Goal: Task Accomplishment & Management: Use online tool/utility

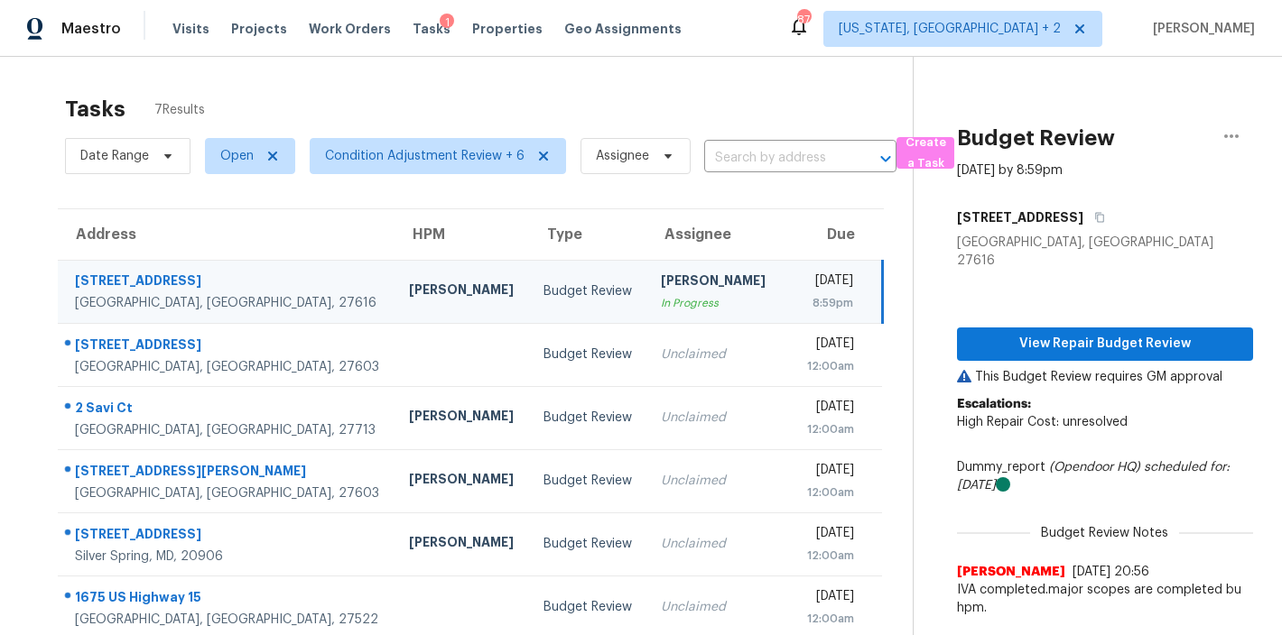
scroll to position [95, 0]
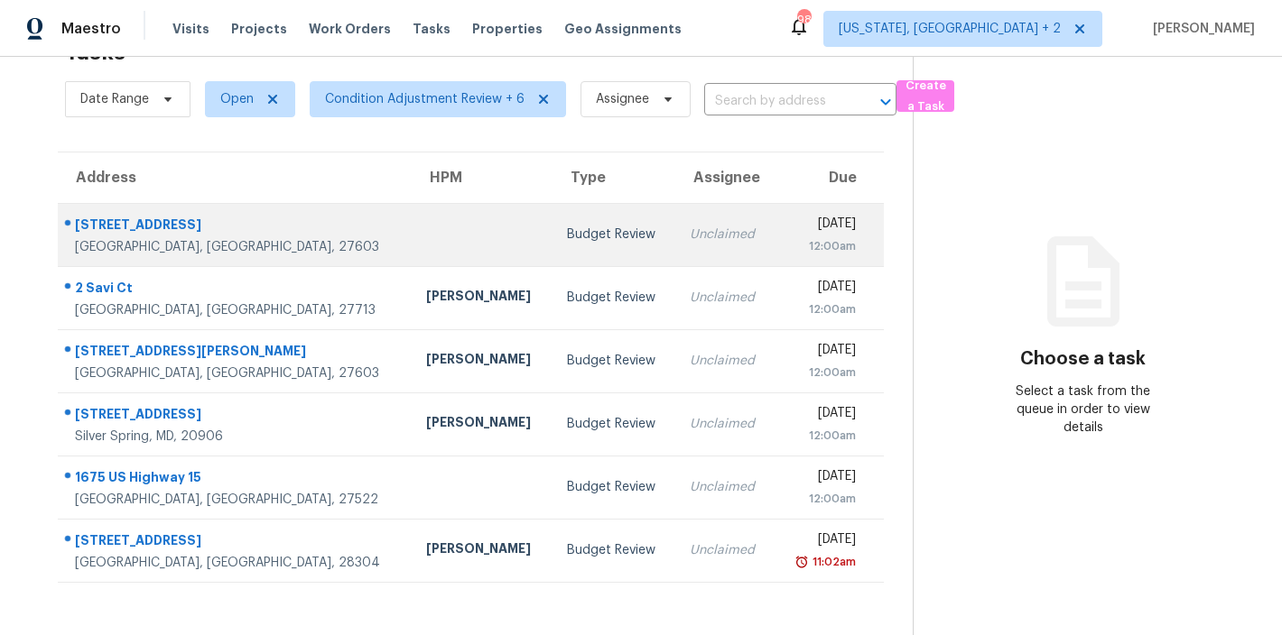
scroll to position [70, 0]
click at [412, 231] on td at bounding box center [482, 234] width 141 height 63
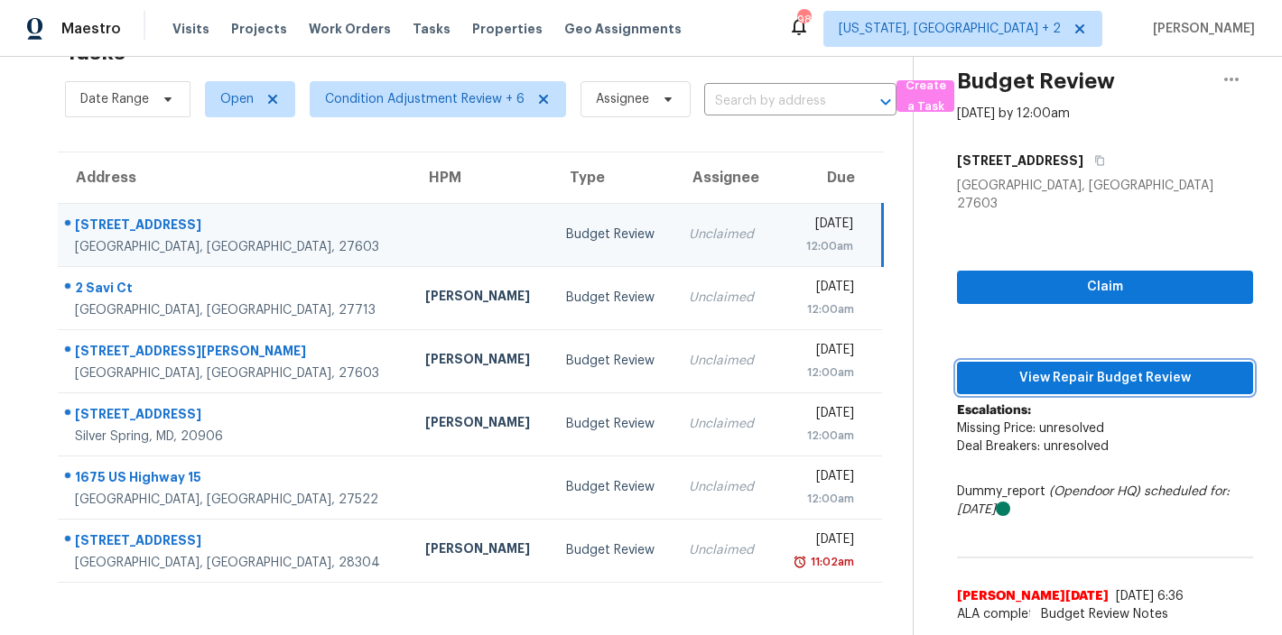
click at [1162, 367] on span "View Repair Budget Review" at bounding box center [1104, 378] width 267 height 23
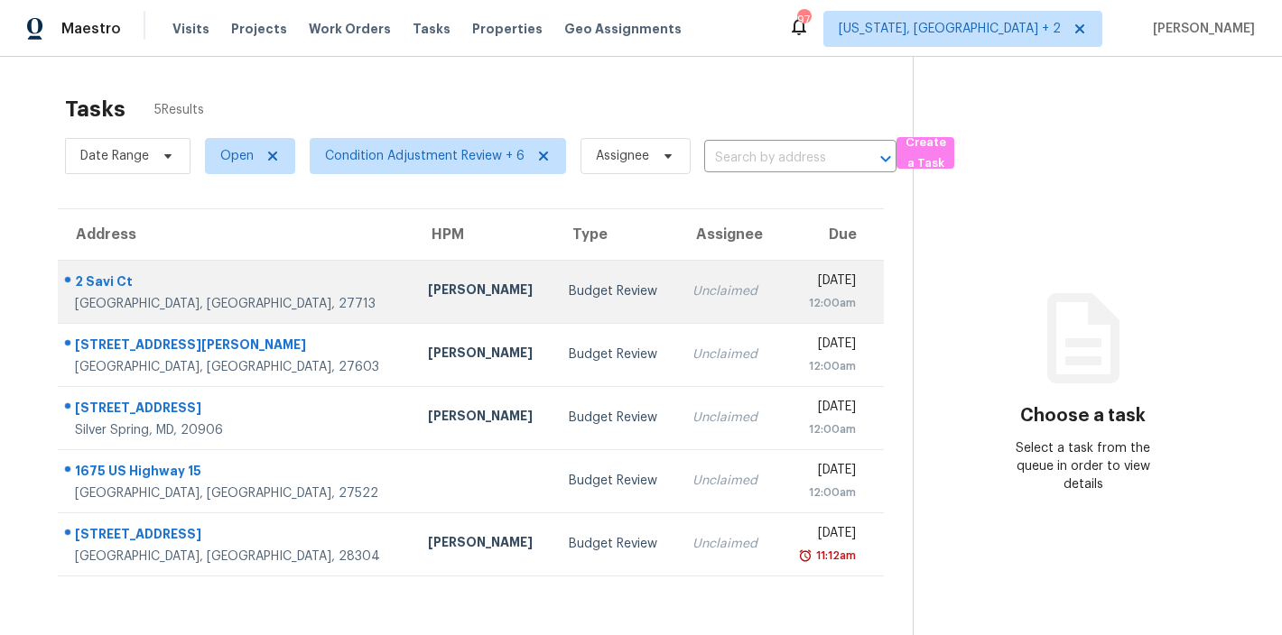
click at [554, 300] on td "Budget Review" at bounding box center [616, 291] width 124 height 63
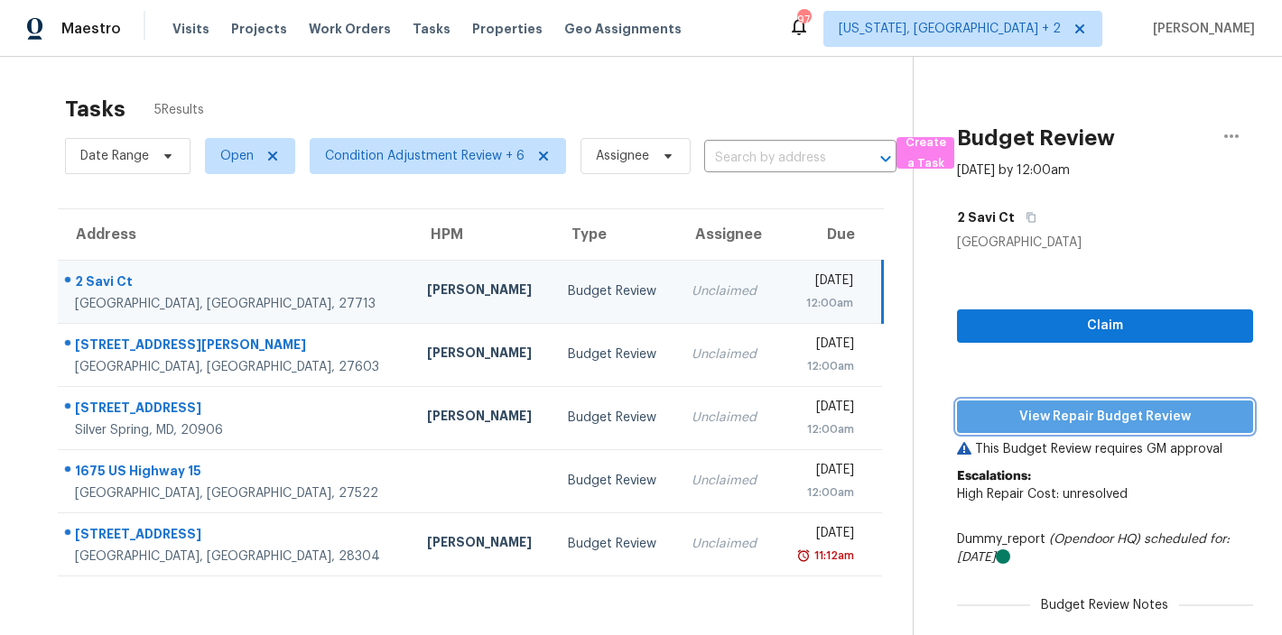
click at [1139, 423] on span "View Repair Budget Review" at bounding box center [1104, 417] width 267 height 23
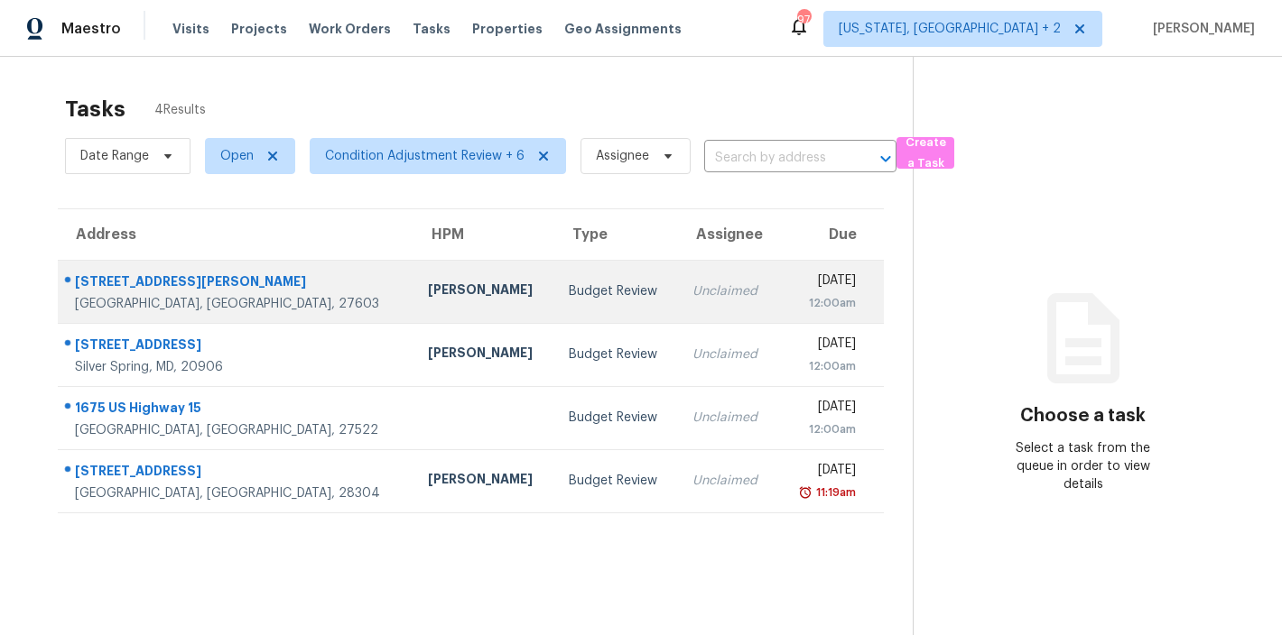
click at [413, 312] on td "[PERSON_NAME]" at bounding box center [483, 291] width 141 height 63
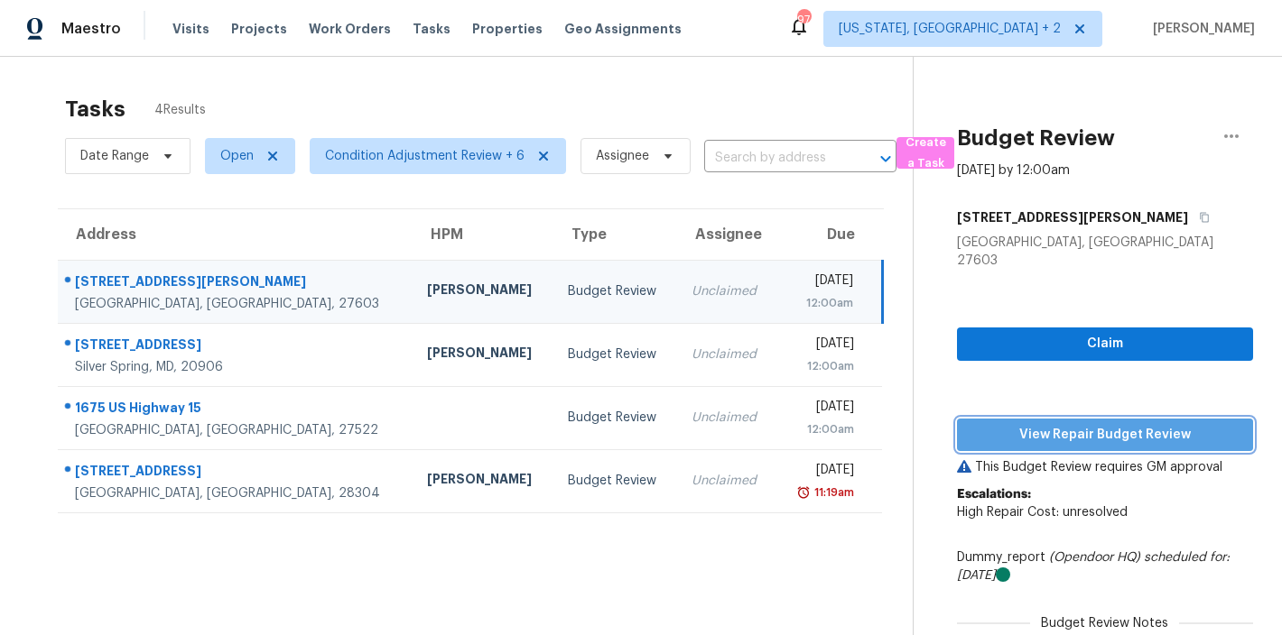
click at [1106, 424] on span "View Repair Budget Review" at bounding box center [1104, 435] width 267 height 23
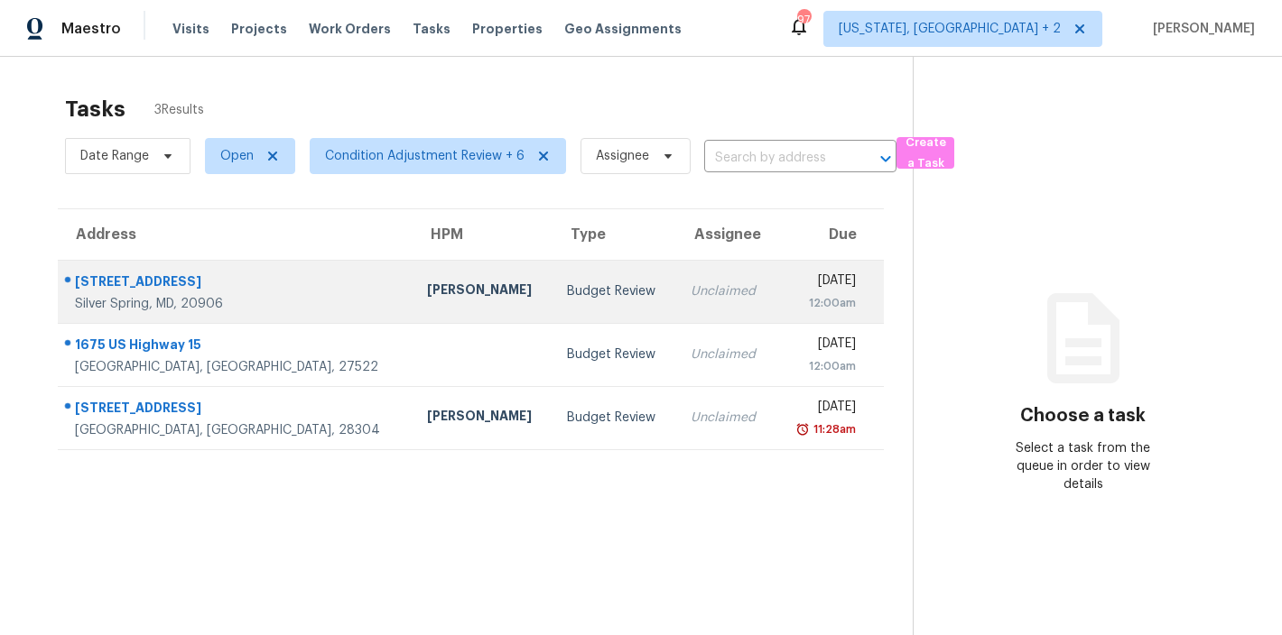
click at [412, 277] on td "Nicolas Campuzano" at bounding box center [482, 291] width 141 height 63
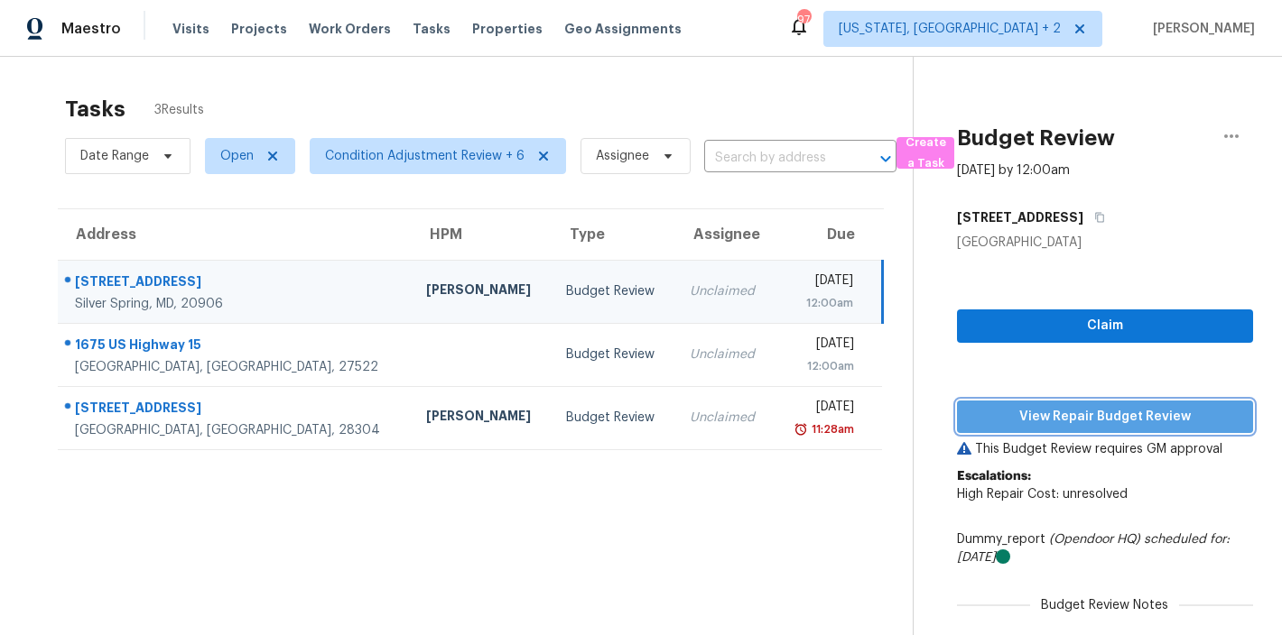
click at [1212, 412] on span "View Repair Budget Review" at bounding box center [1104, 417] width 267 height 23
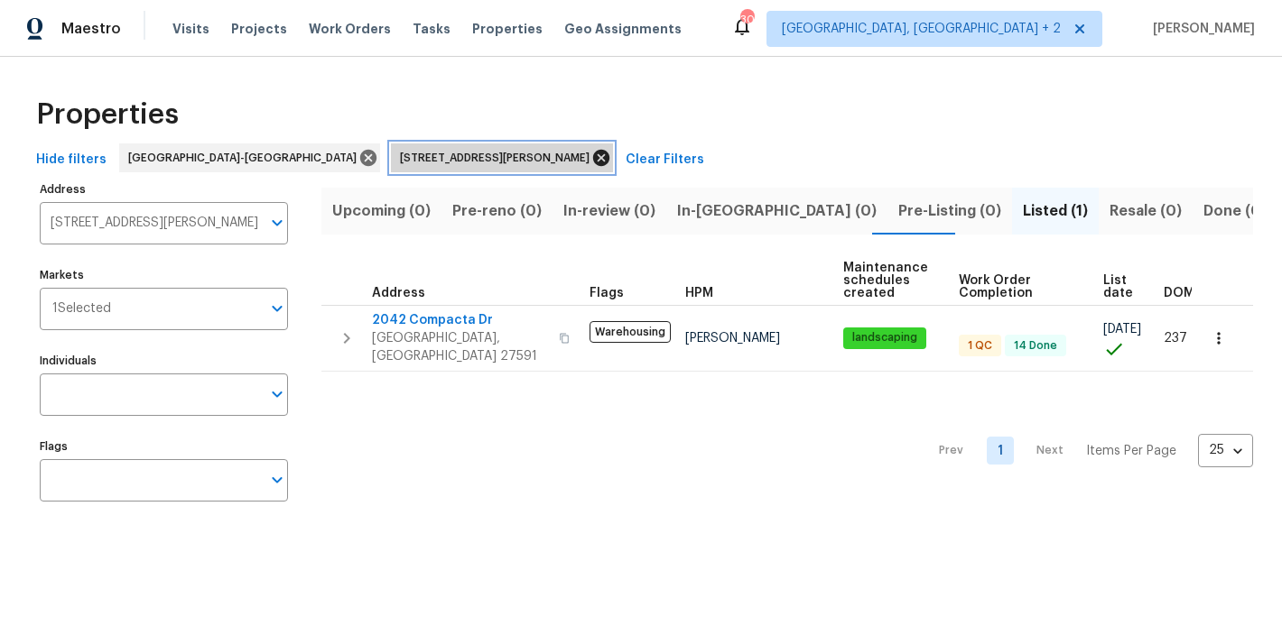
click at [591, 159] on icon at bounding box center [601, 158] width 20 height 20
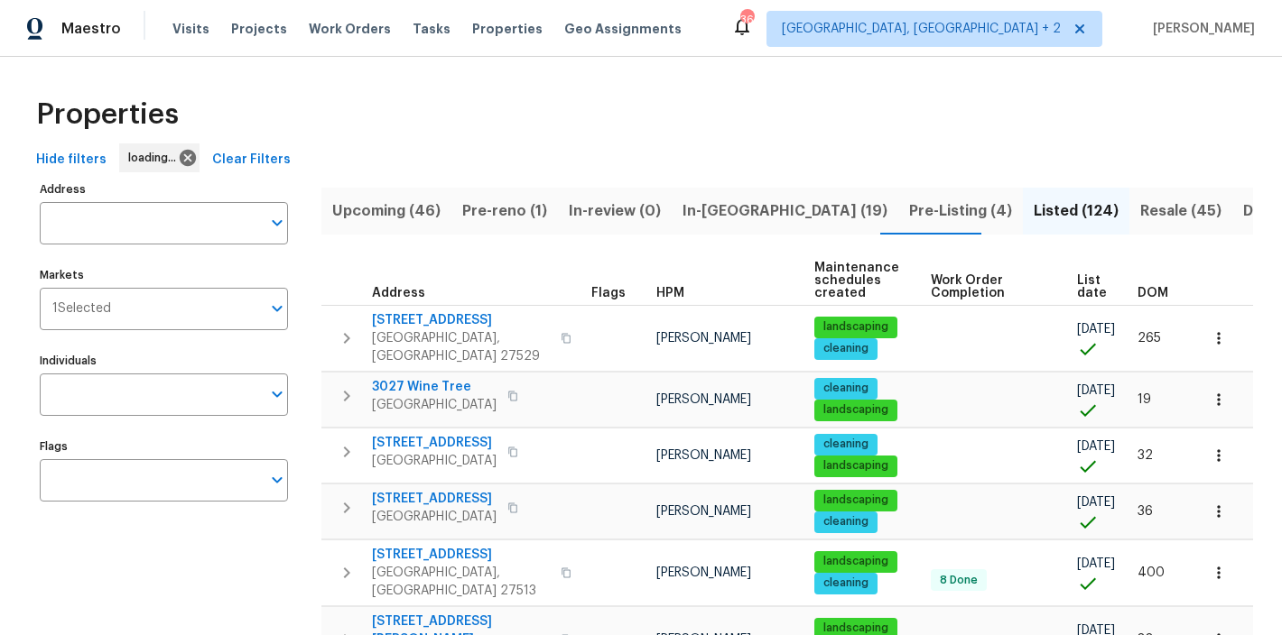
click at [654, 103] on div "Properties" at bounding box center [641, 115] width 1224 height 58
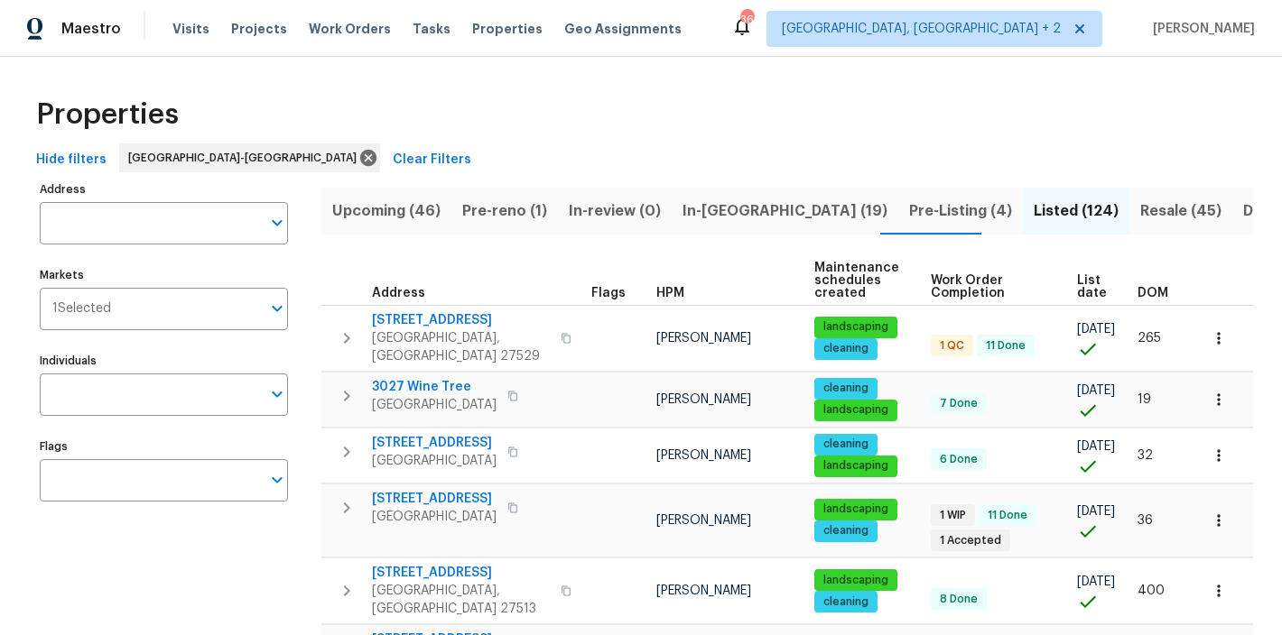
click at [389, 213] on span "Upcoming (46)" at bounding box center [386, 211] width 108 height 25
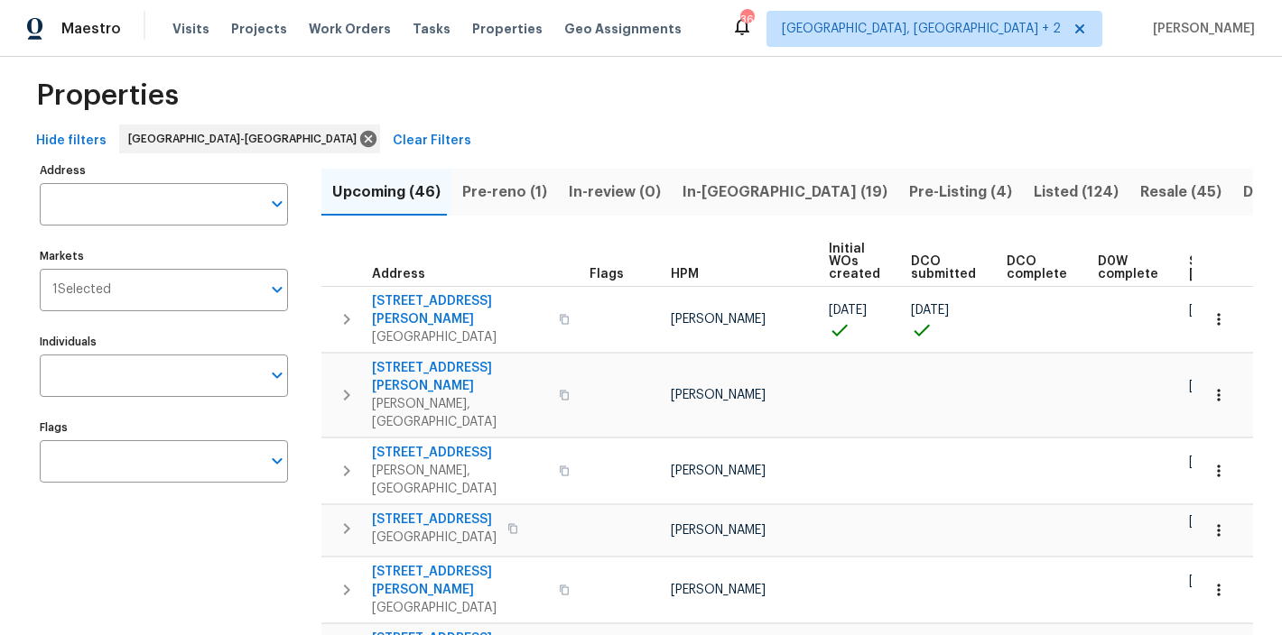
scroll to position [36, 0]
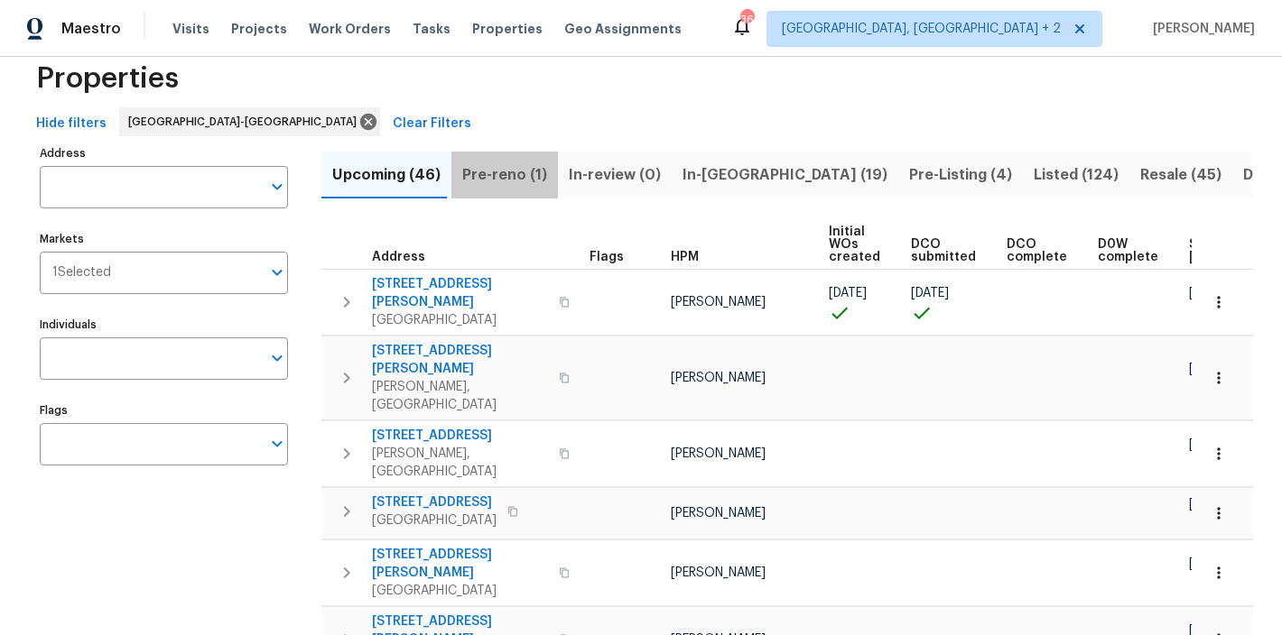
click at [523, 166] on span "Pre-reno (1)" at bounding box center [504, 174] width 85 height 25
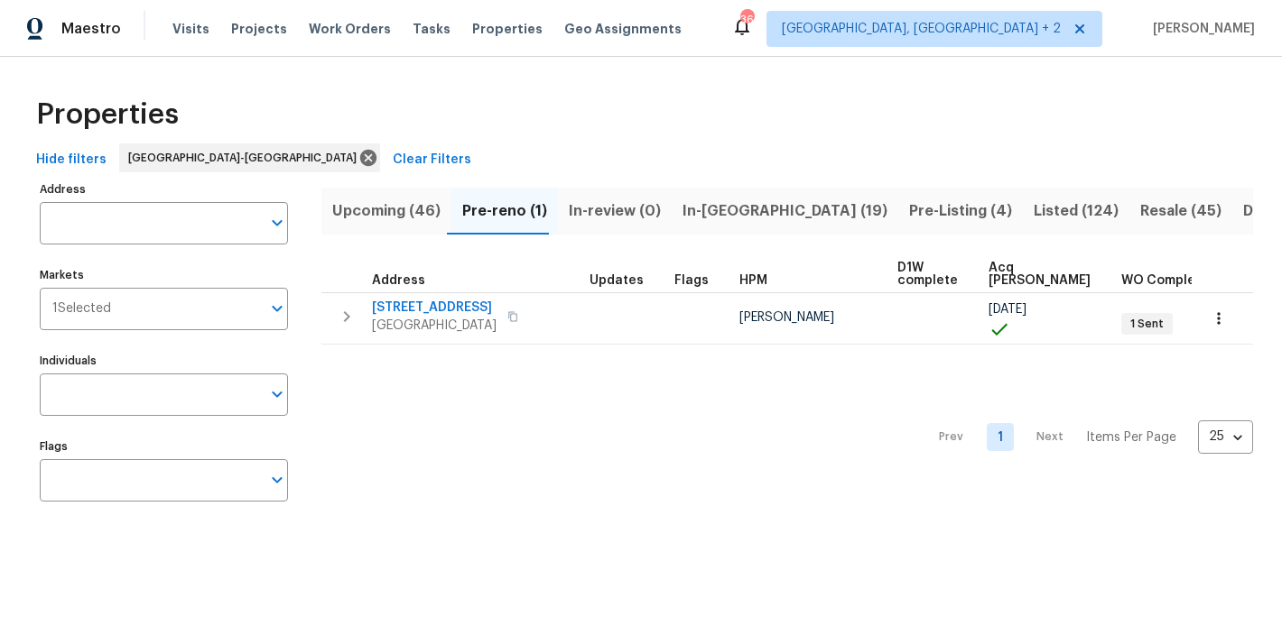
click at [373, 205] on span "Upcoming (46)" at bounding box center [386, 211] width 108 height 25
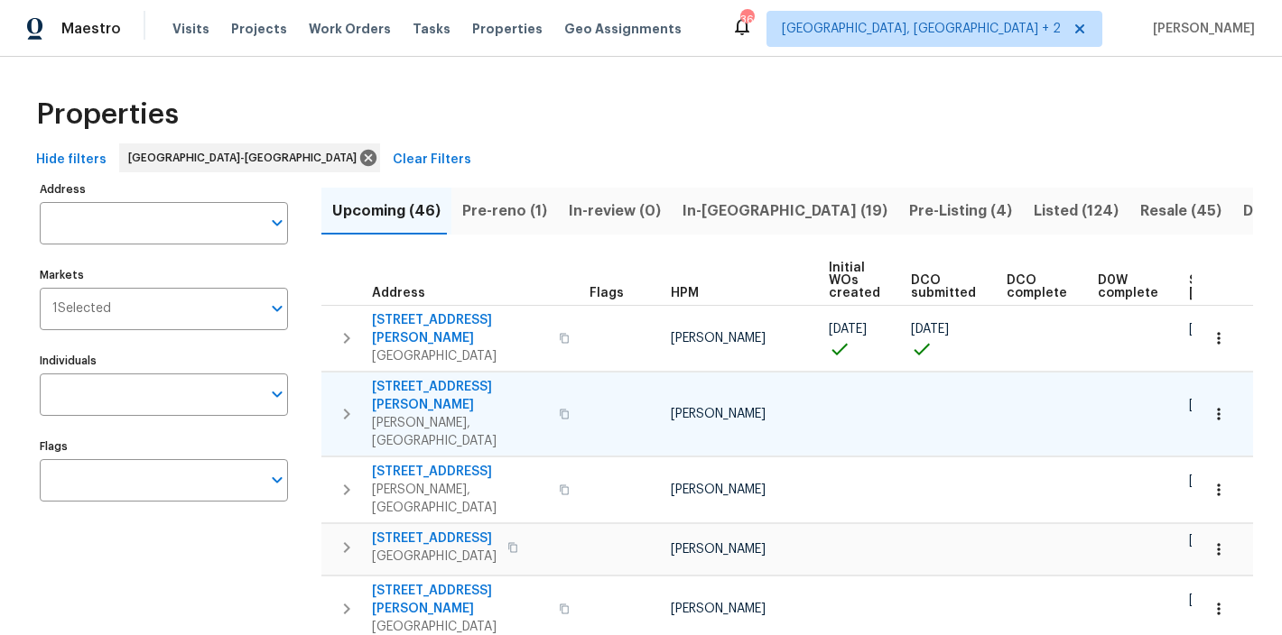
scroll to position [0, 247]
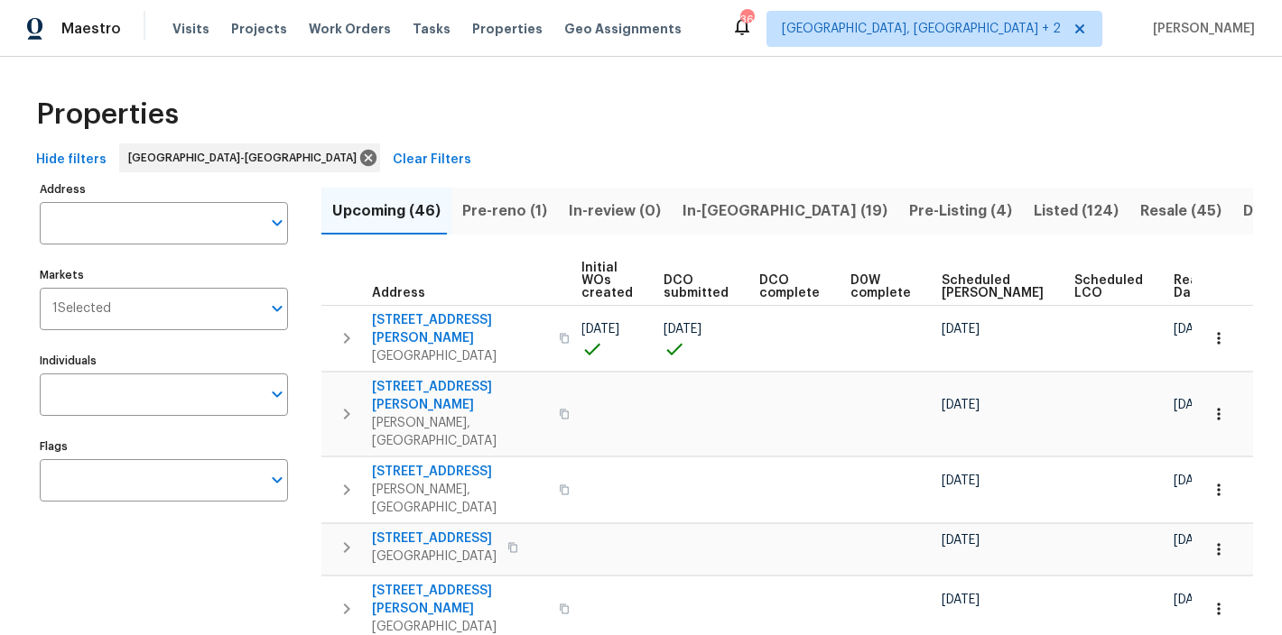
click at [1173, 295] on span "Ready Date" at bounding box center [1193, 286] width 40 height 25
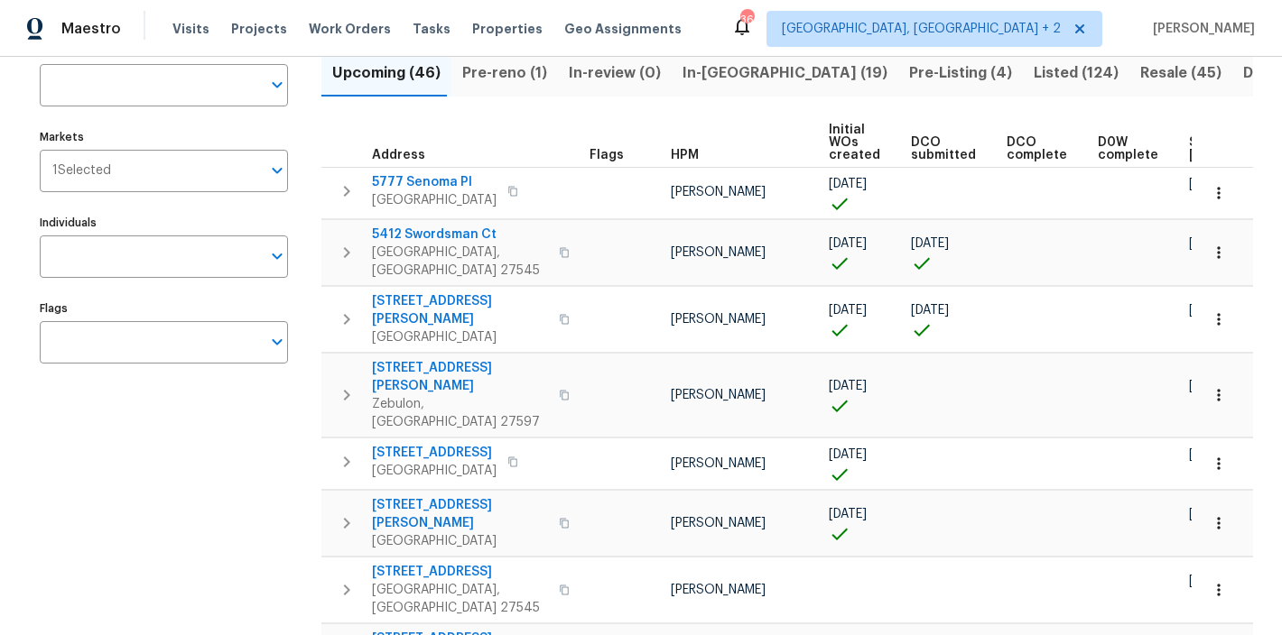
scroll to position [142, 0]
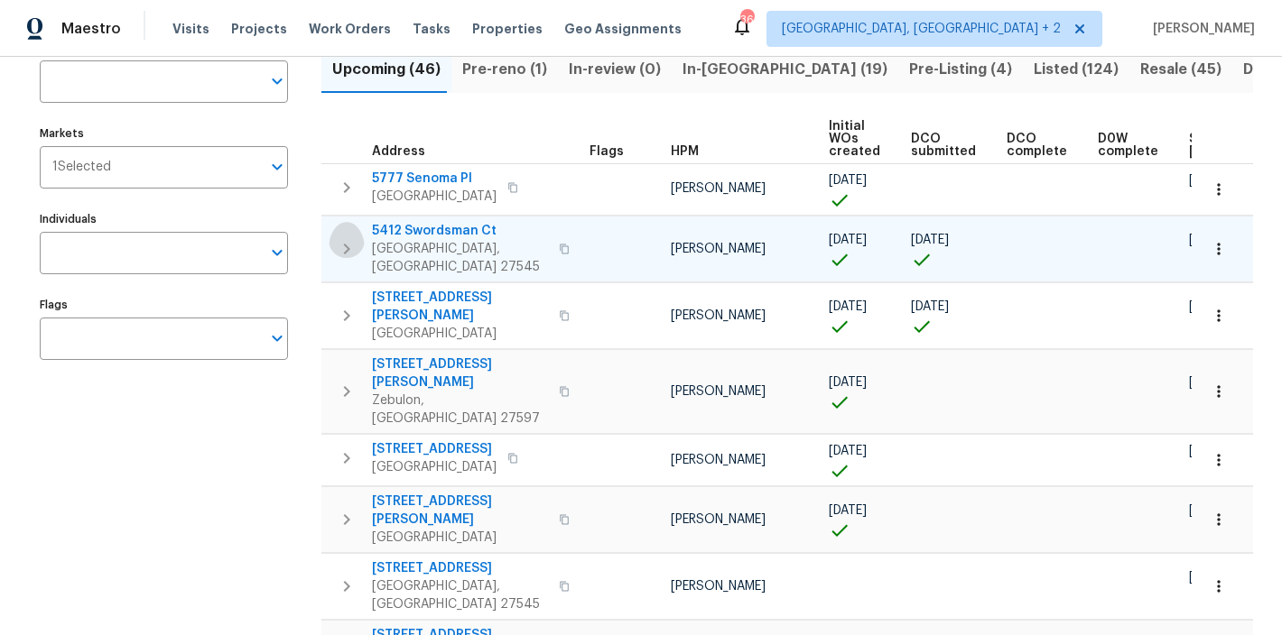
click at [336, 244] on icon "button" at bounding box center [347, 249] width 22 height 22
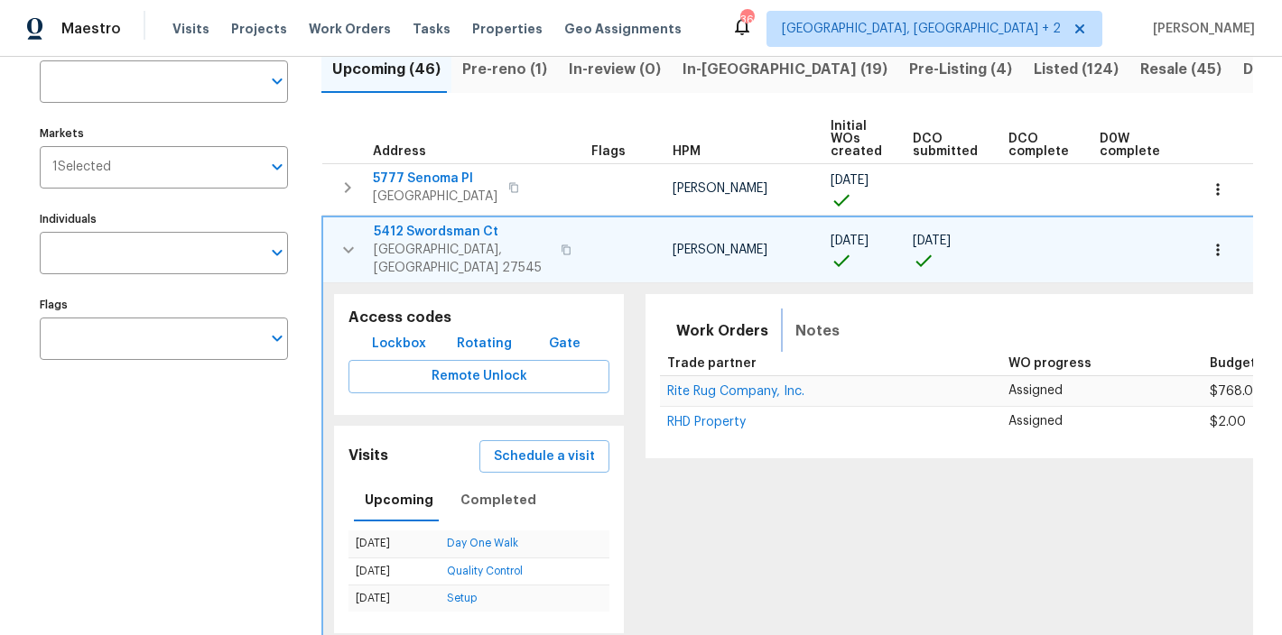
click at [795, 319] on span "Notes" at bounding box center [817, 331] width 44 height 25
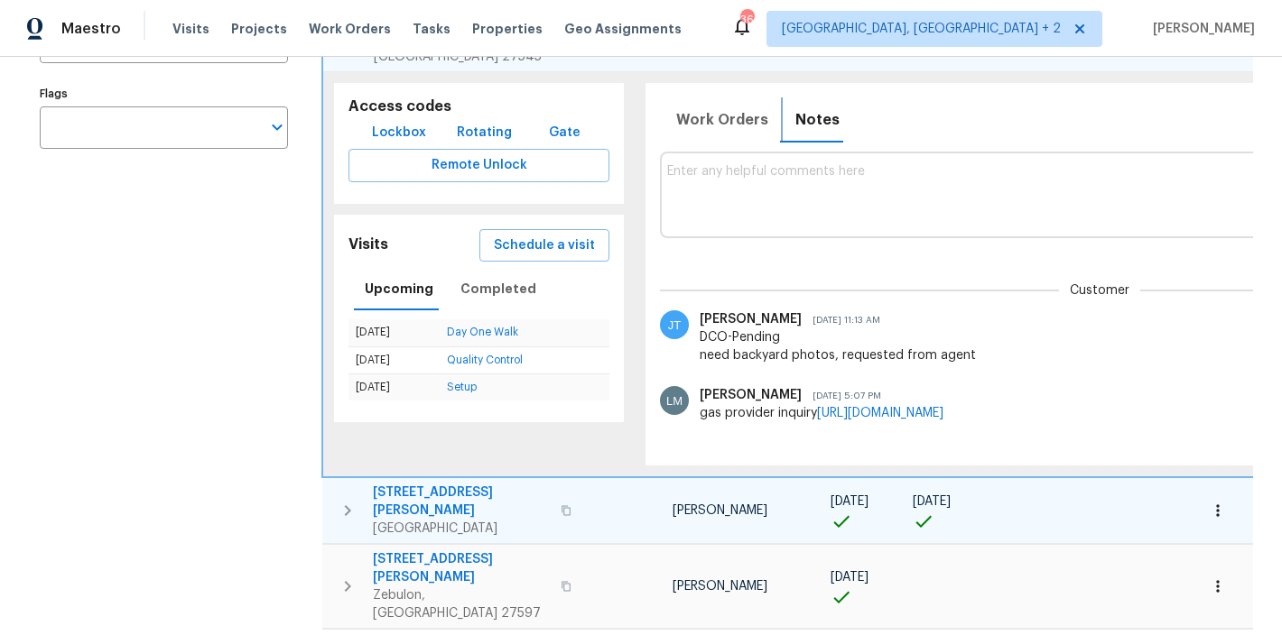
scroll to position [0, 273]
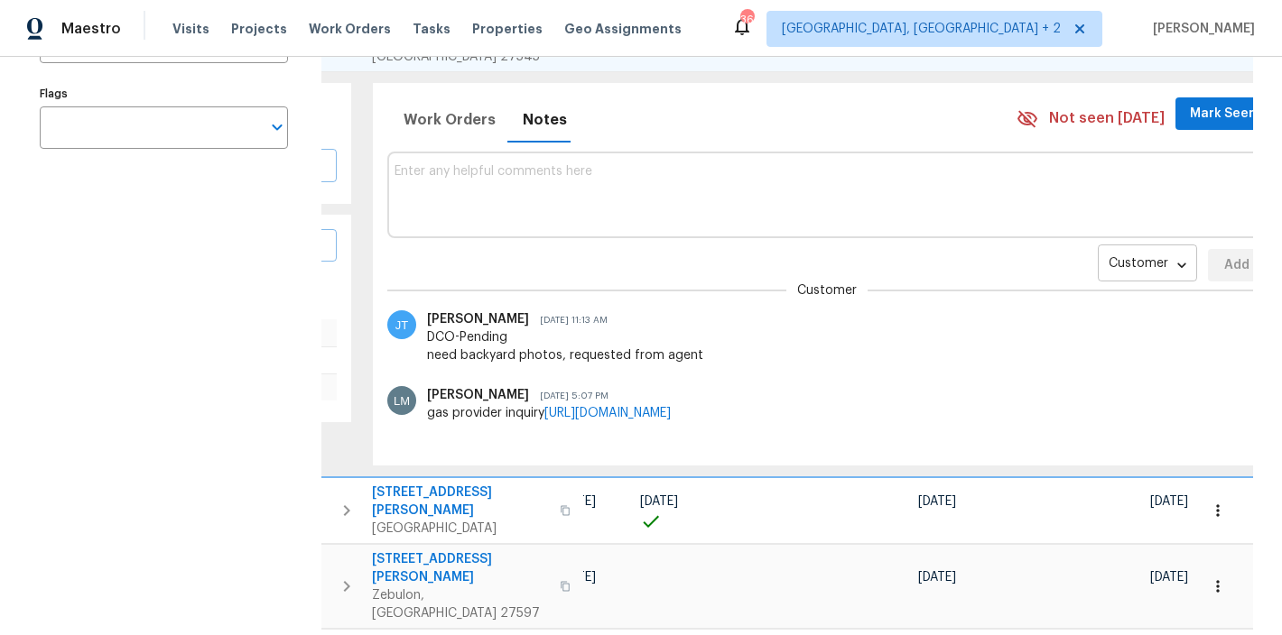
click at [1075, 254] on body "Maestro Visits Projects Work Orders Tasks Properties Geo Assignments 36 Charles…" at bounding box center [641, 317] width 1282 height 635
click at [1076, 300] on li "Renovation" at bounding box center [1090, 310] width 98 height 30
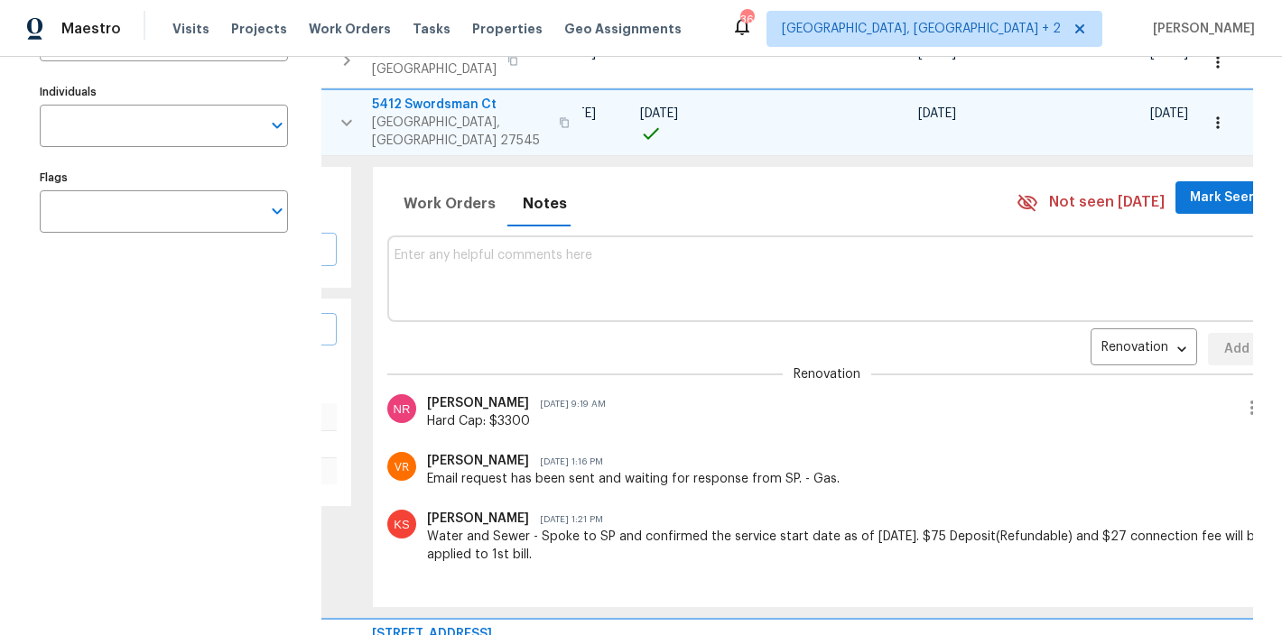
scroll to position [298, 0]
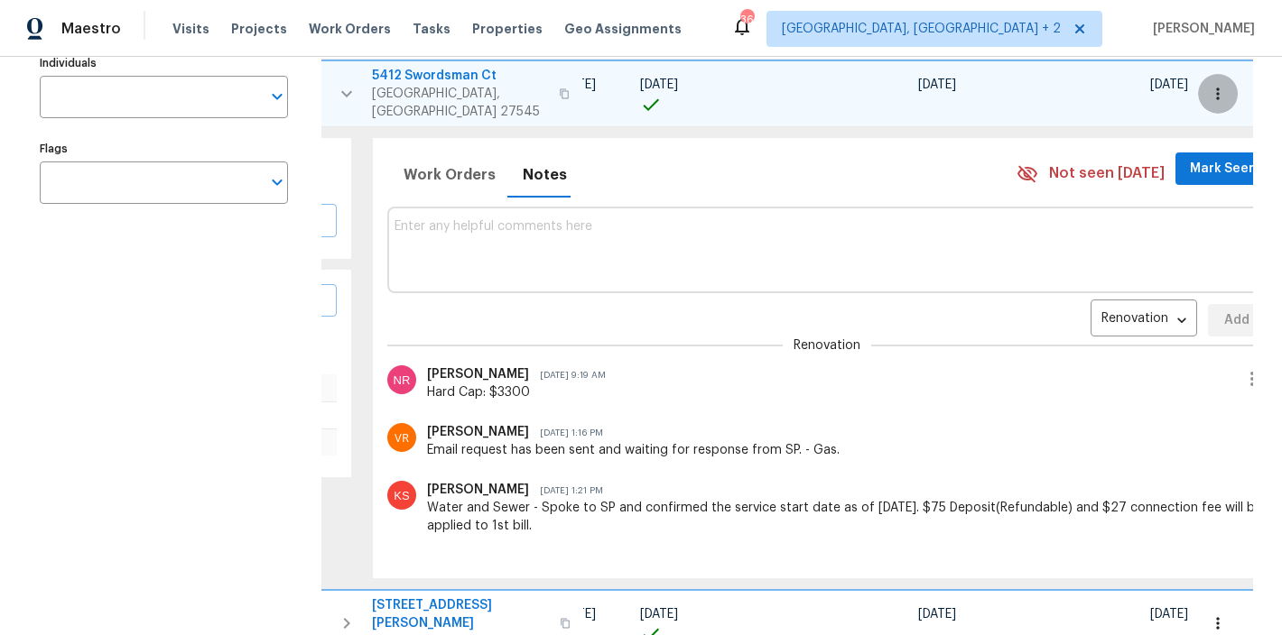
click at [1208, 88] on icon "button" at bounding box center [1217, 94] width 18 height 18
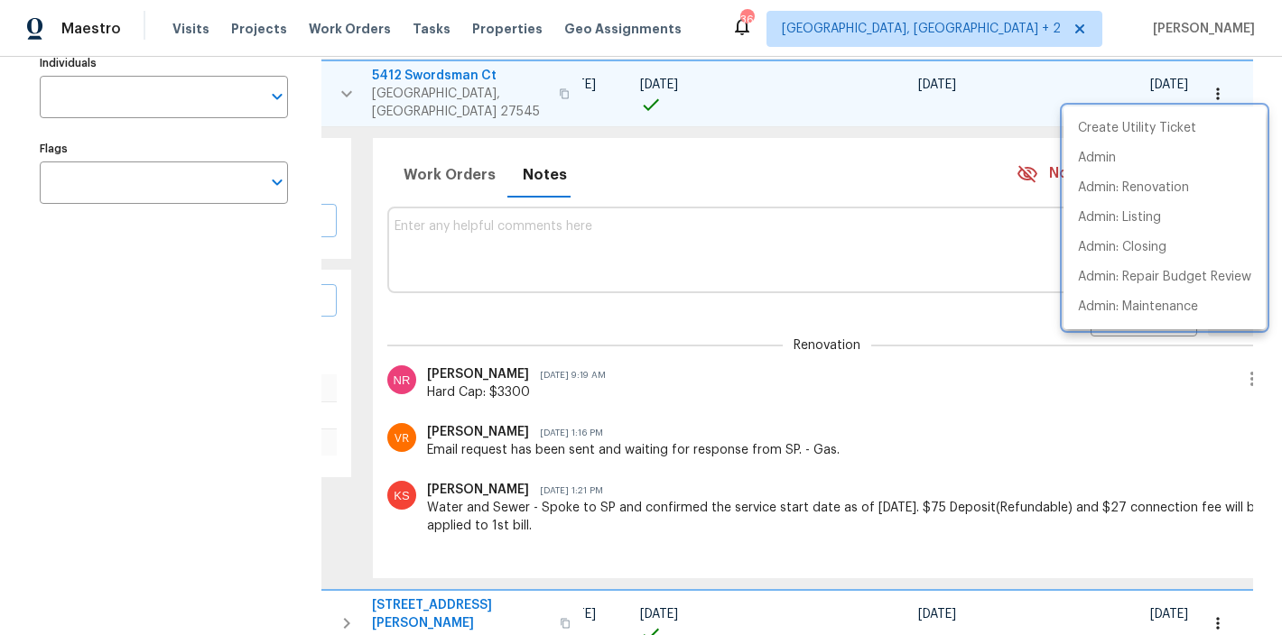
click at [680, 162] on div at bounding box center [641, 317] width 1282 height 635
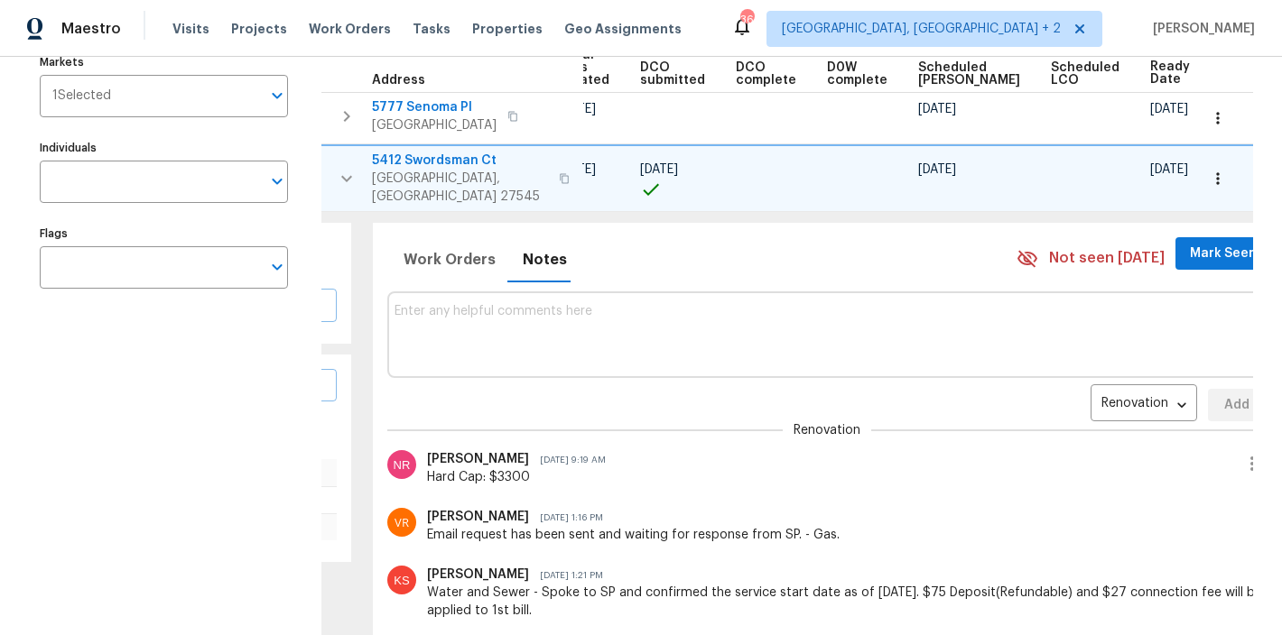
scroll to position [129, 0]
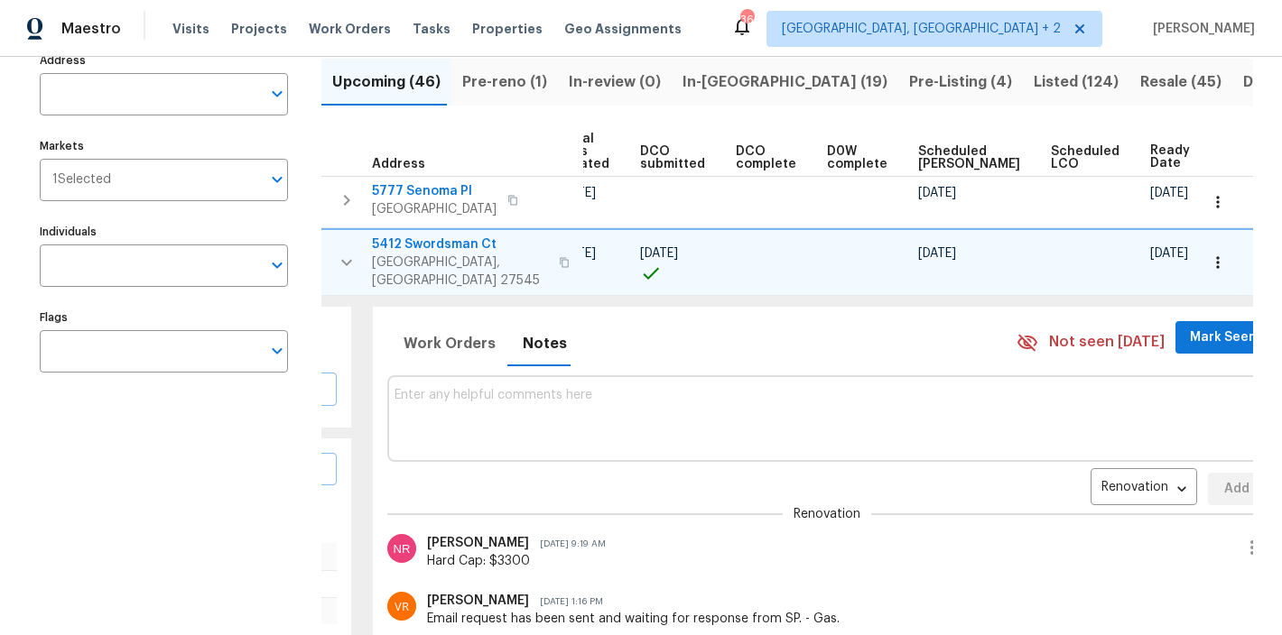
click at [350, 257] on icon "button" at bounding box center [347, 263] width 22 height 22
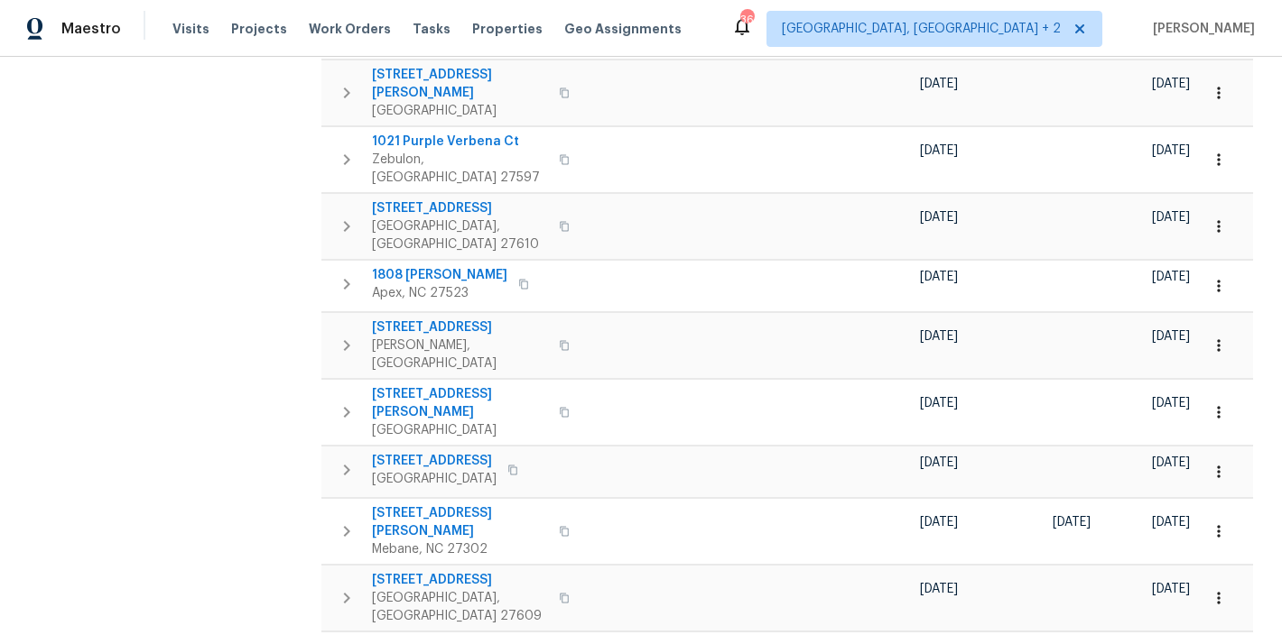
scroll to position [0, 0]
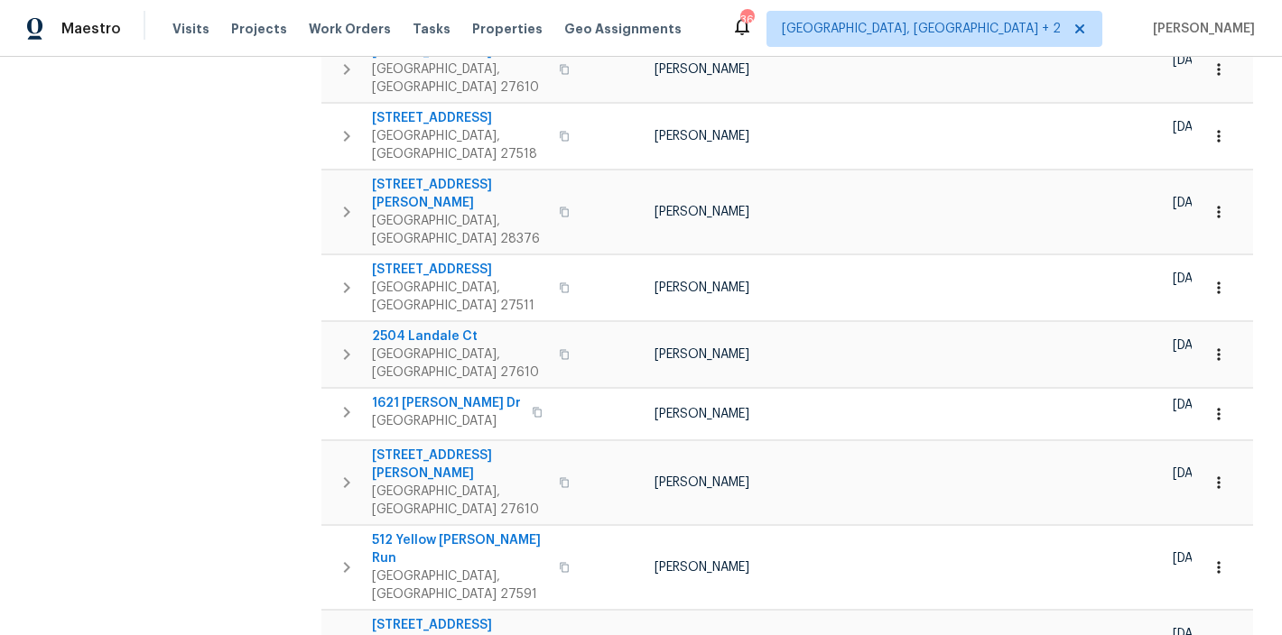
scroll to position [868, 0]
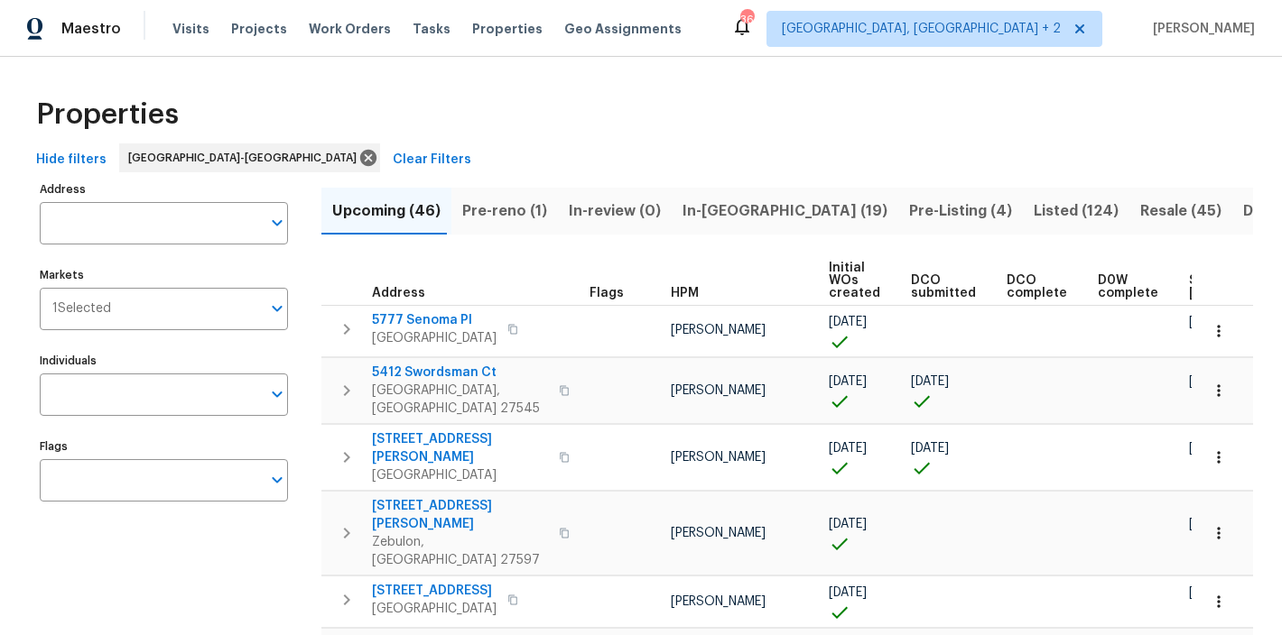
click at [636, 112] on div "Properties" at bounding box center [641, 115] width 1224 height 58
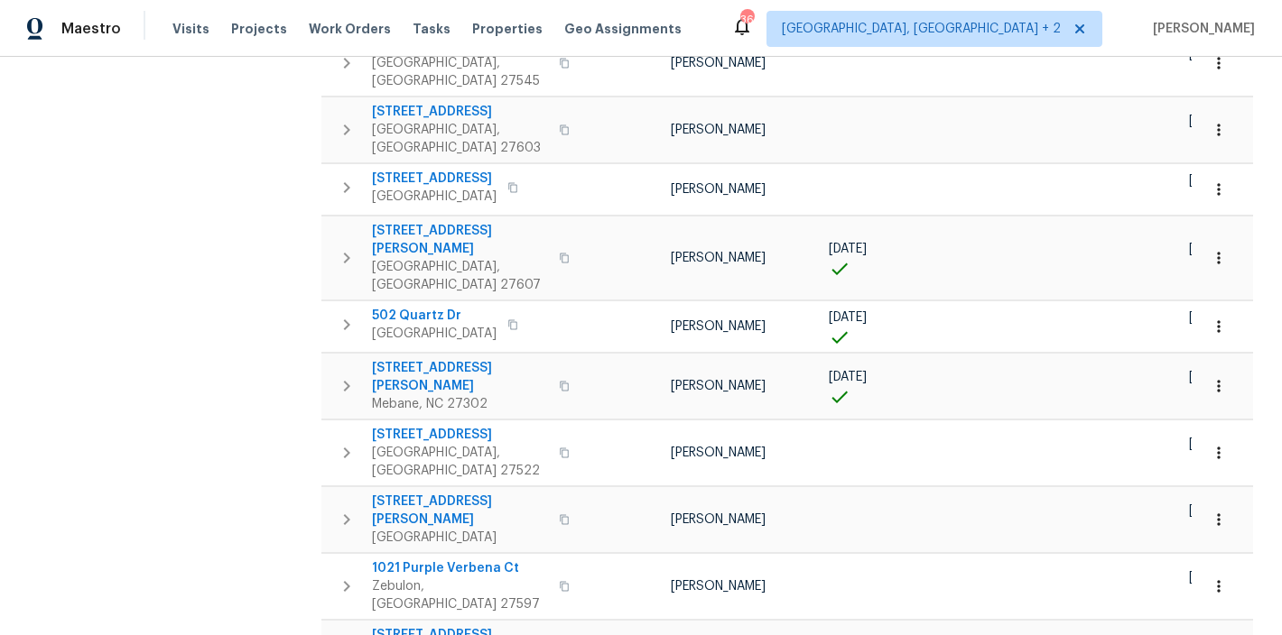
scroll to position [1092, 0]
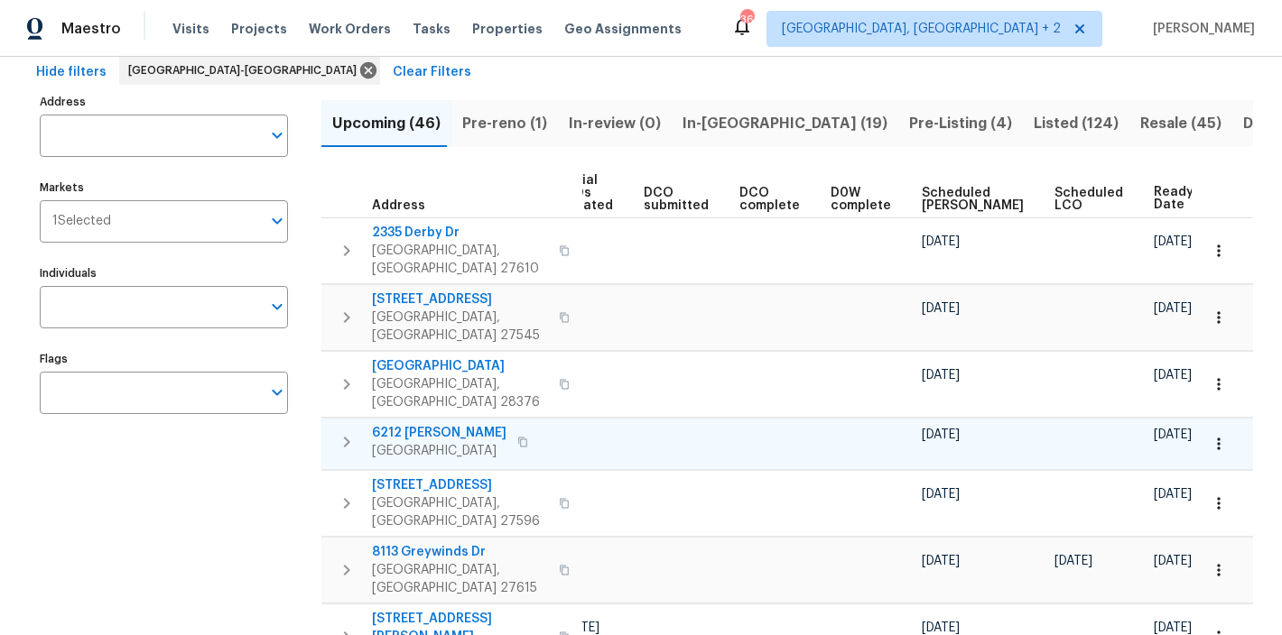
scroll to position [93, 0]
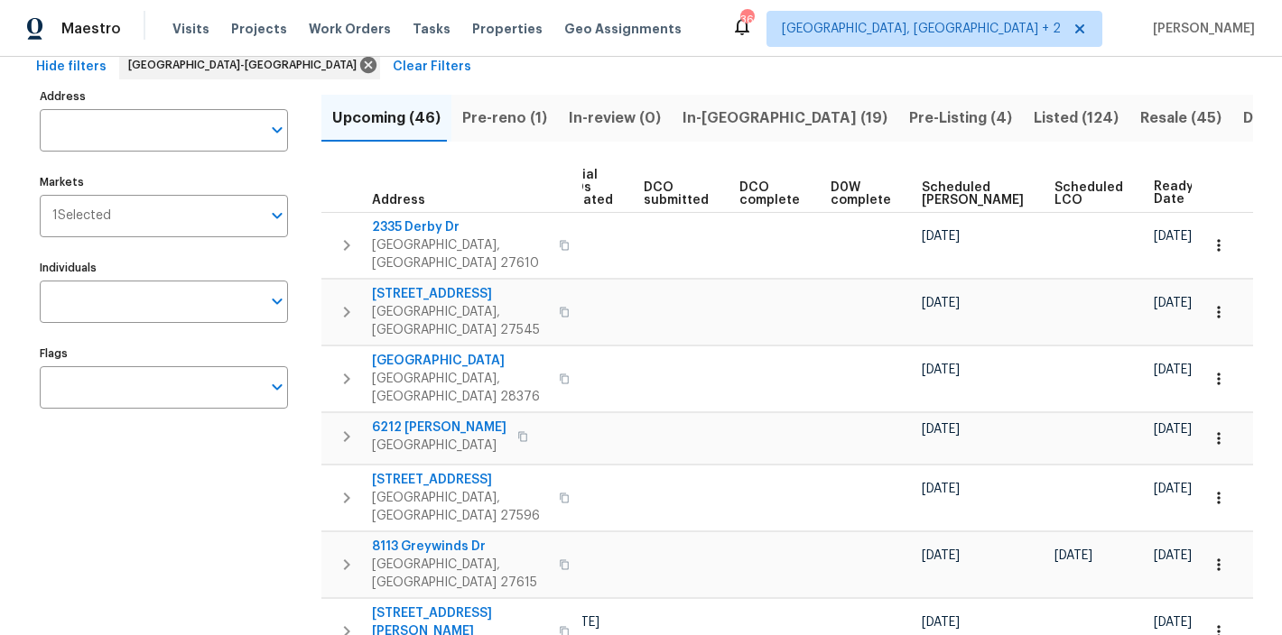
click at [773, 45] on div "Maestro Visits Projects Work Orders Tasks Properties Geo Assignments 36 Charles…" at bounding box center [641, 28] width 1282 height 57
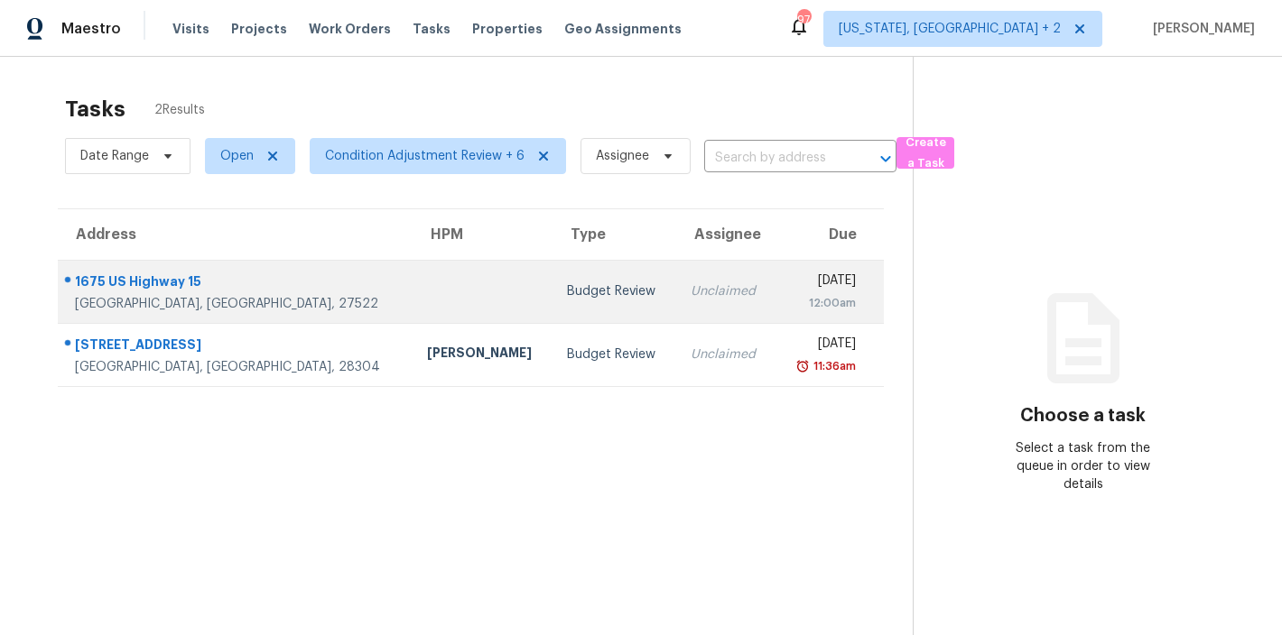
click at [412, 294] on td at bounding box center [482, 291] width 141 height 63
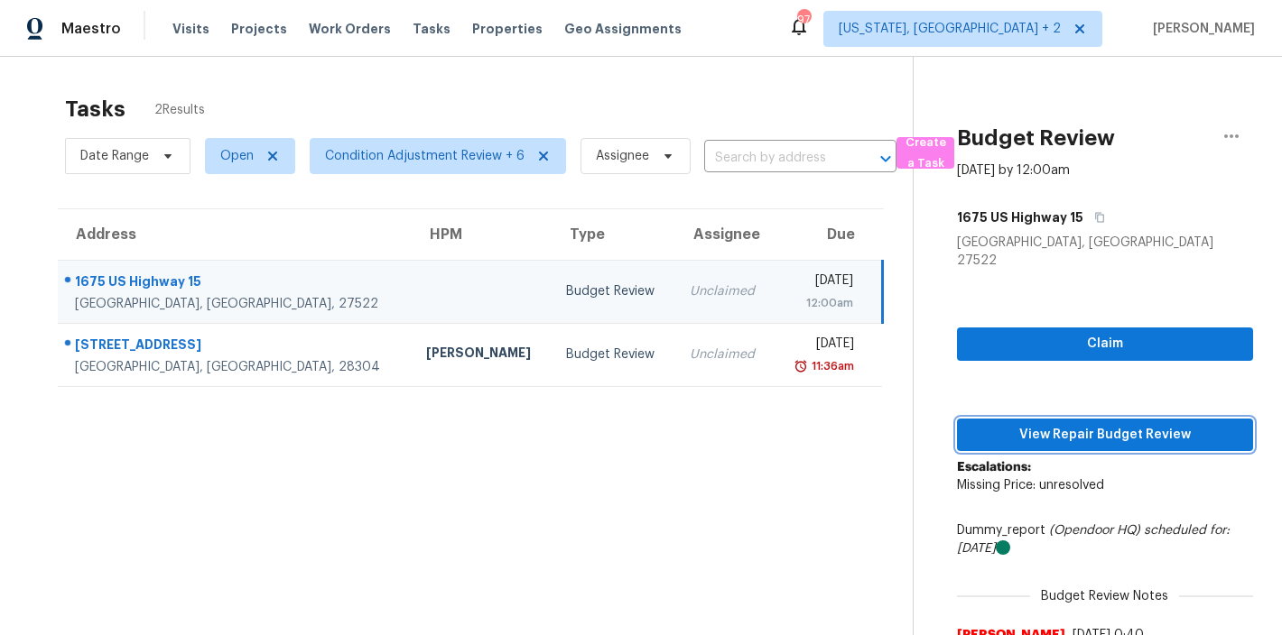
click at [1208, 424] on span "View Repair Budget Review" at bounding box center [1104, 435] width 267 height 23
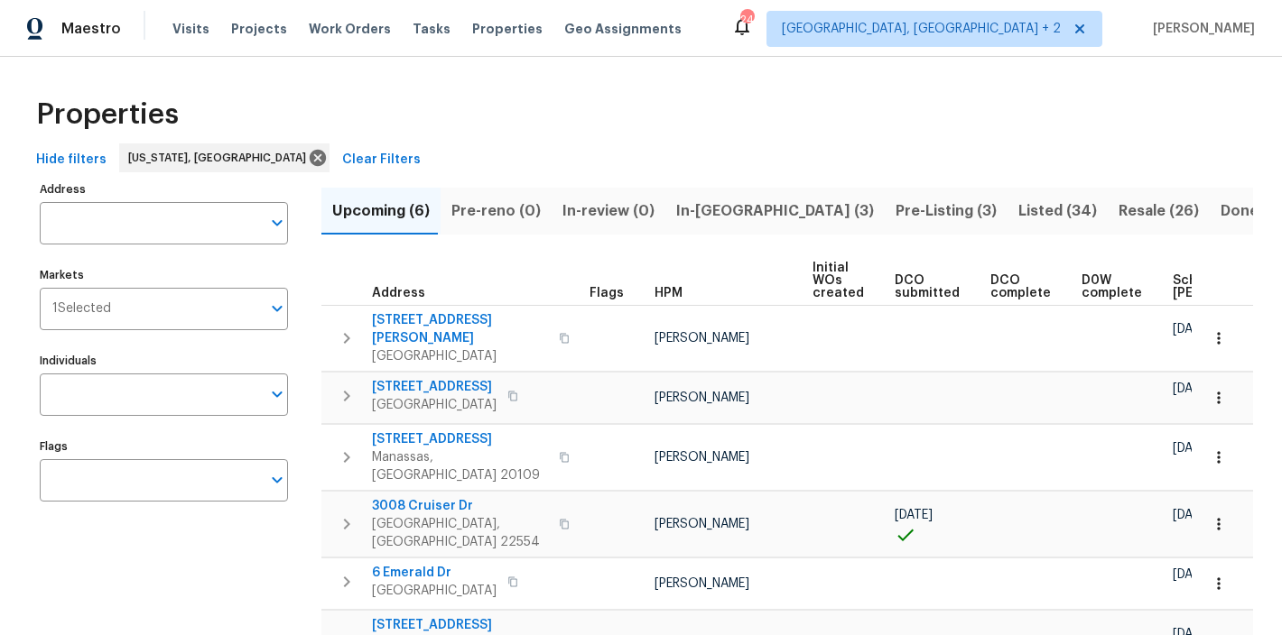
scroll to position [0, 229]
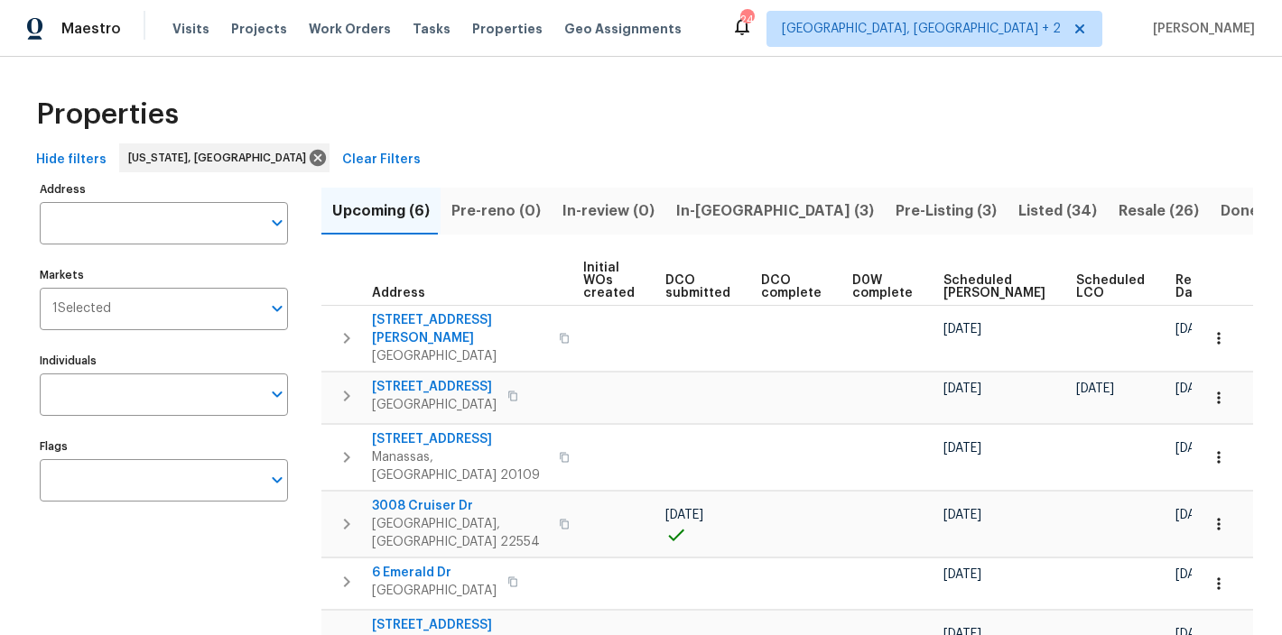
click at [469, 136] on div "Properties" at bounding box center [641, 115] width 1224 height 58
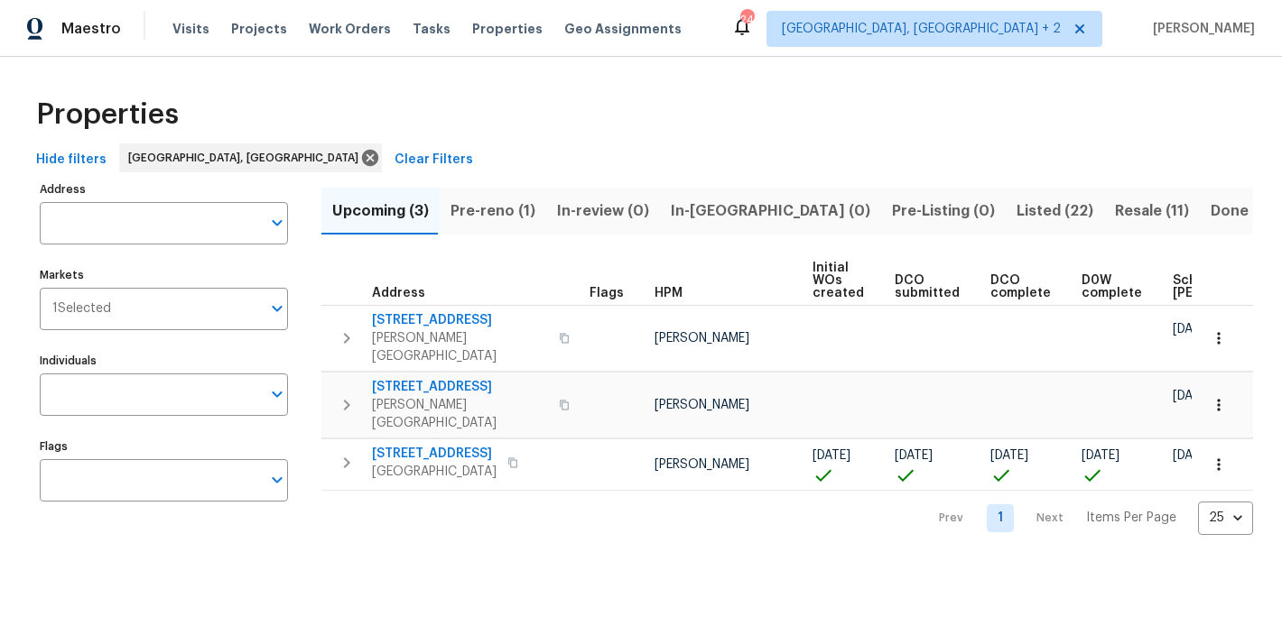
click at [443, 125] on div "Properties" at bounding box center [641, 115] width 1224 height 58
click at [527, 208] on span "Pre-reno (1)" at bounding box center [492, 211] width 85 height 25
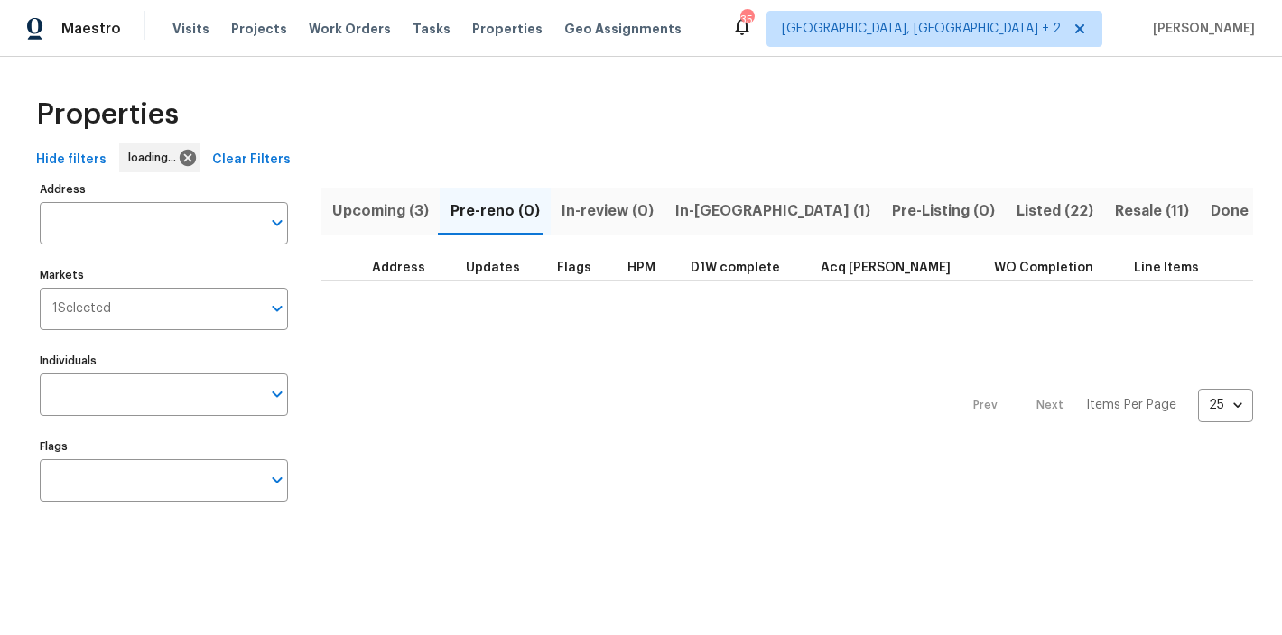
click at [703, 208] on span "In-[GEOGRAPHIC_DATA] (1)" at bounding box center [772, 211] width 195 height 25
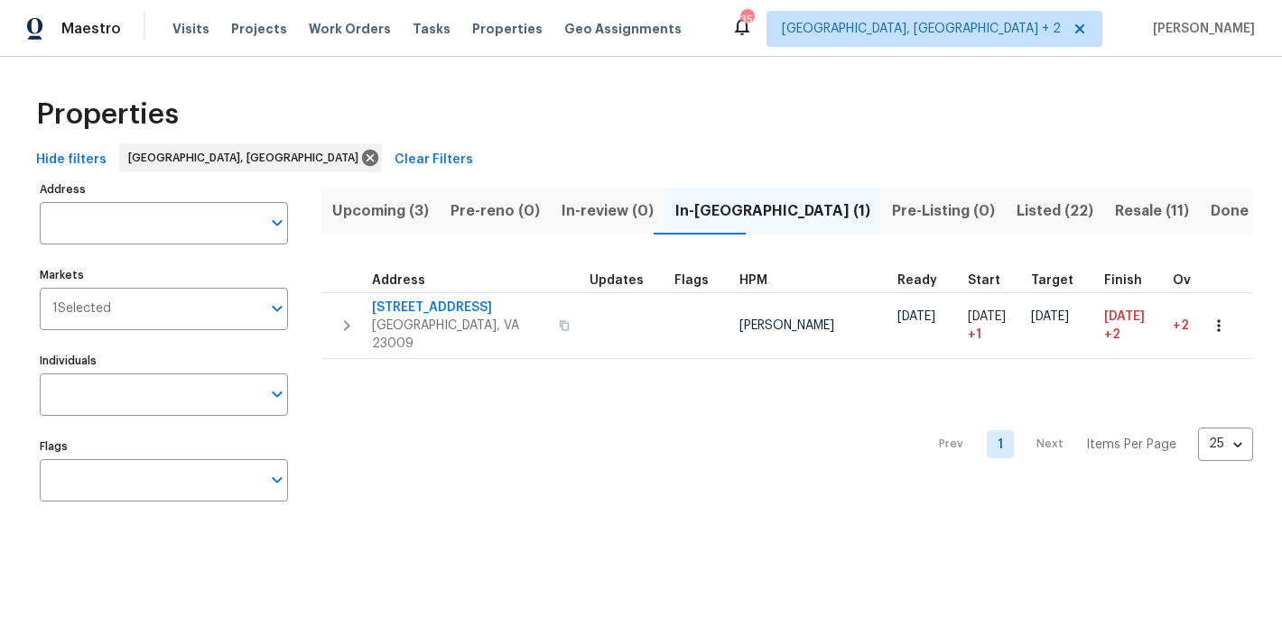
click at [758, 25] on div "Maestro Visits Projects Work Orders Tasks Properties Geo Assignments [STREET_AD…" at bounding box center [641, 28] width 1282 height 57
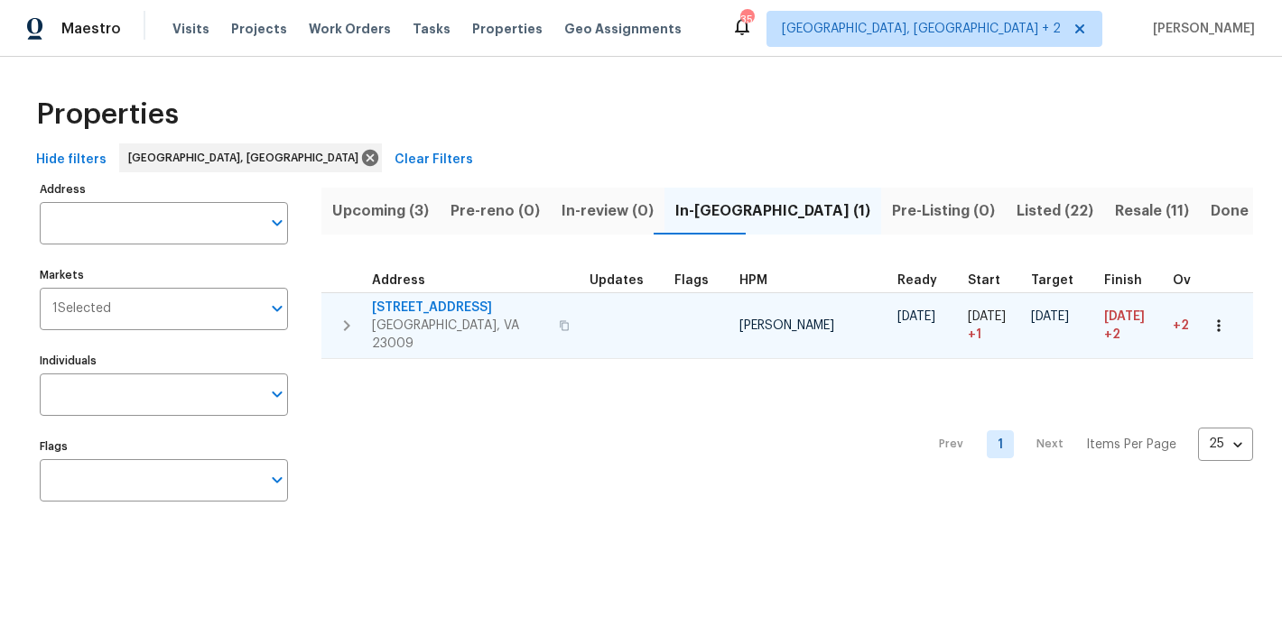
click at [362, 318] on button "button" at bounding box center [347, 326] width 36 height 54
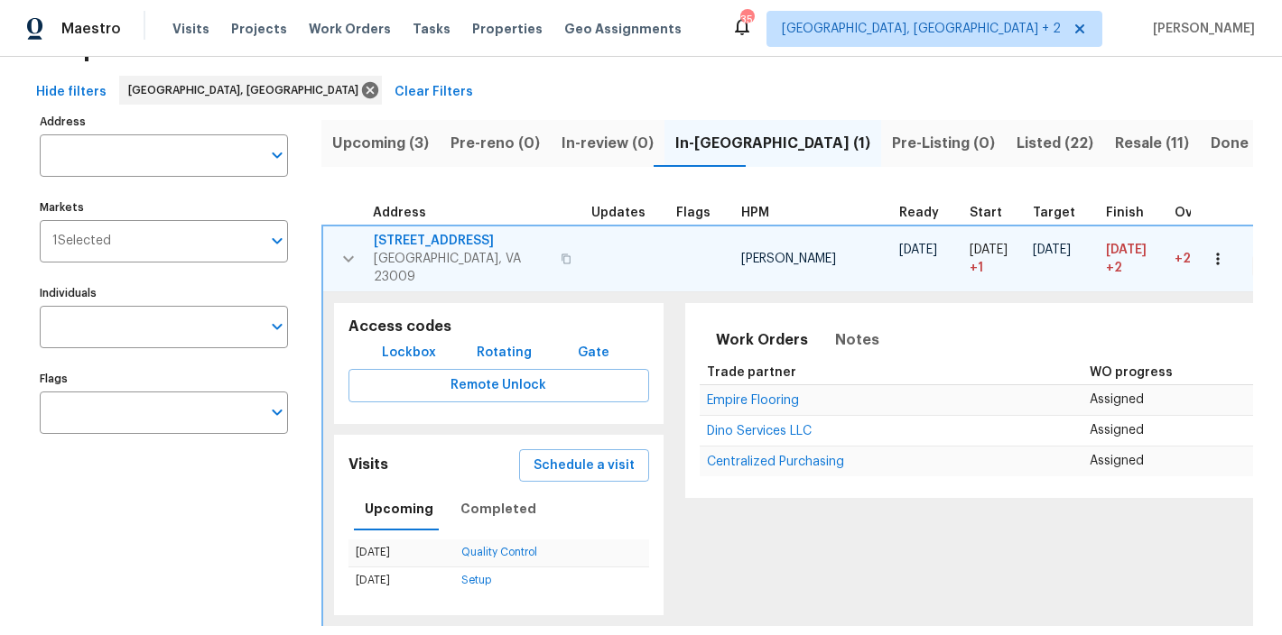
scroll to position [144, 0]
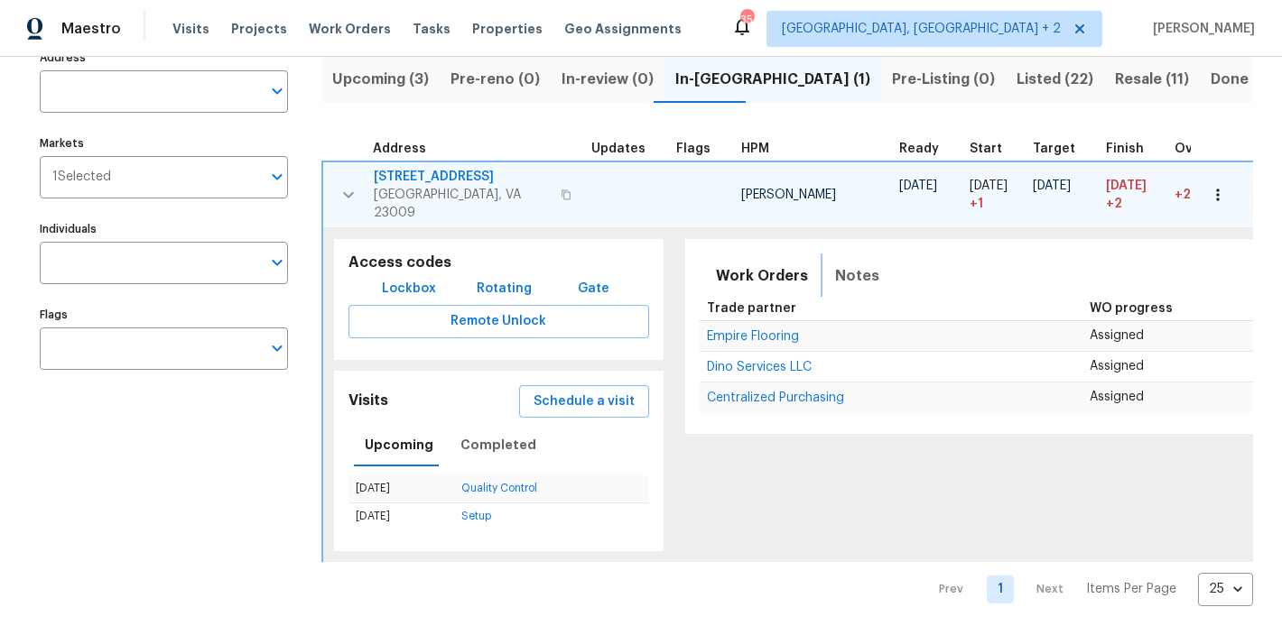
click at [842, 264] on span "Notes" at bounding box center [857, 276] width 44 height 25
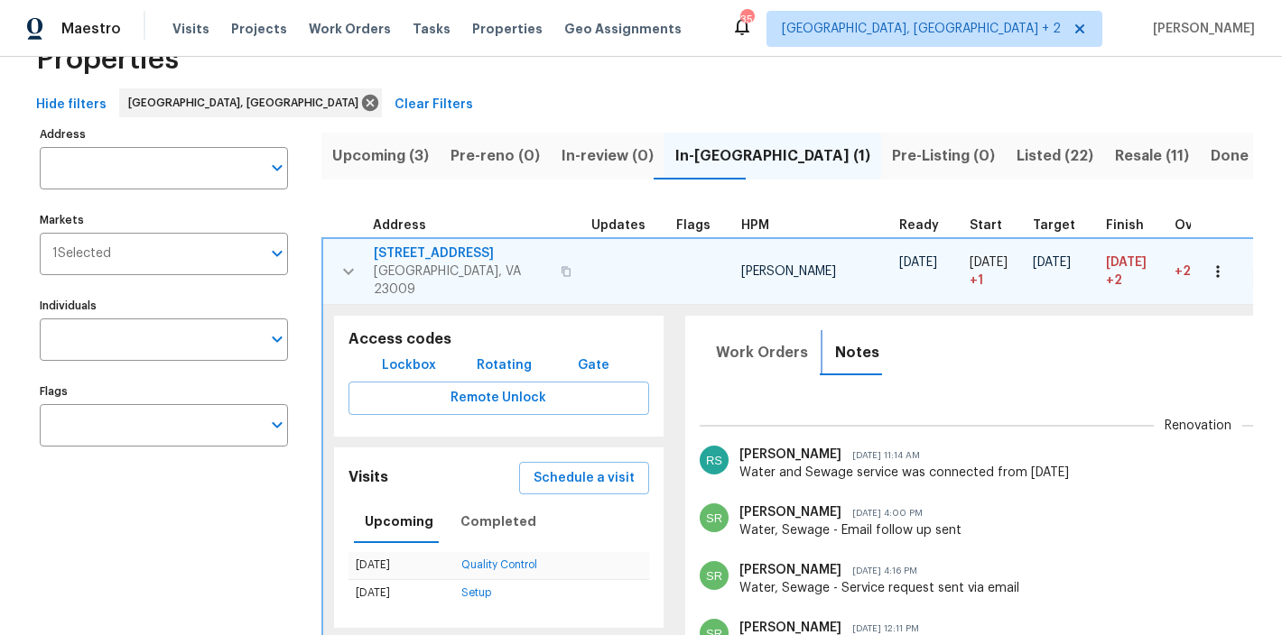
scroll to position [0, 0]
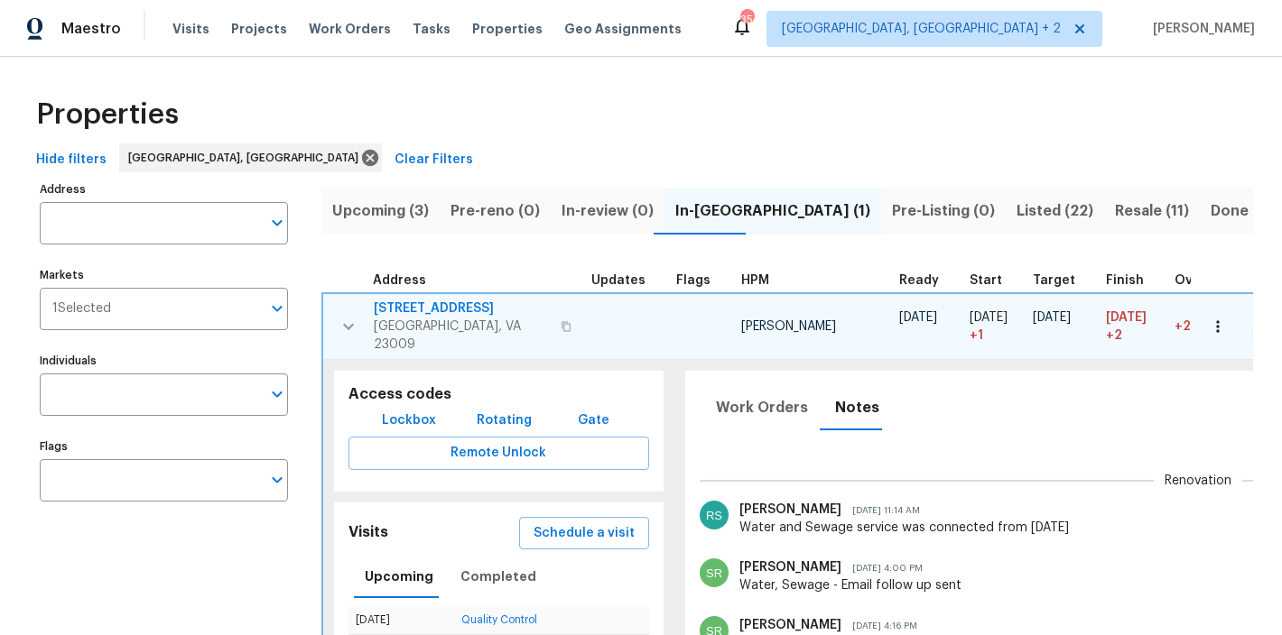
click at [703, 126] on div "Properties" at bounding box center [641, 115] width 1224 height 58
click at [733, 37] on div "Maestro Visits Projects Work Orders Tasks Properties Geo Assignments 35 Charles…" at bounding box center [641, 28] width 1282 height 57
click at [789, 37] on div "Maestro Visits Projects Work Orders Tasks Properties Geo Assignments 35 Charles…" at bounding box center [641, 28] width 1282 height 57
click at [486, 120] on div "Properties" at bounding box center [641, 115] width 1224 height 58
click at [1208, 318] on icon "button" at bounding box center [1217, 327] width 18 height 18
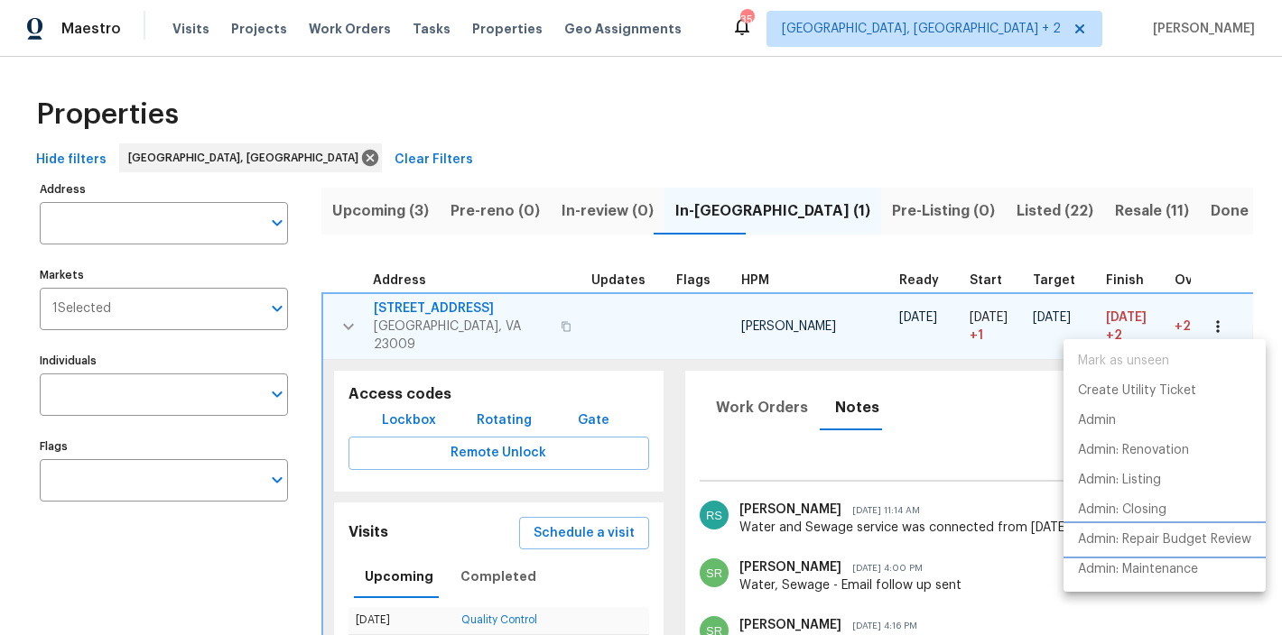
click at [1167, 531] on p "Admin: Repair Budget Review" at bounding box center [1164, 540] width 173 height 19
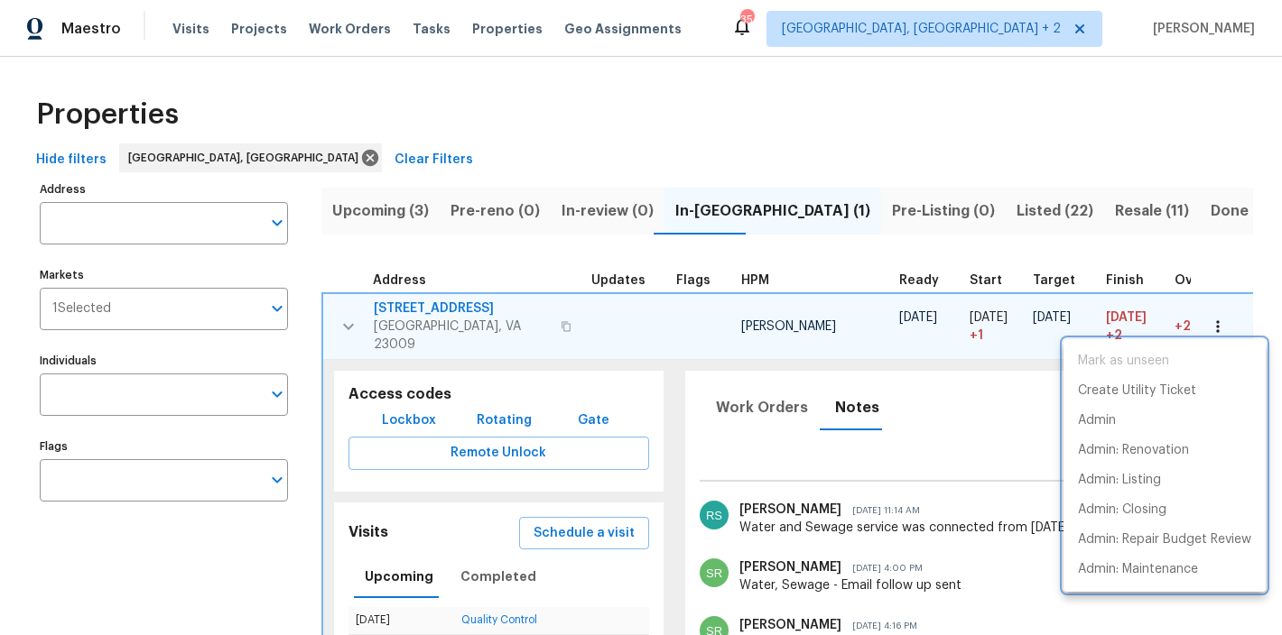
click at [664, 169] on div at bounding box center [641, 317] width 1282 height 635
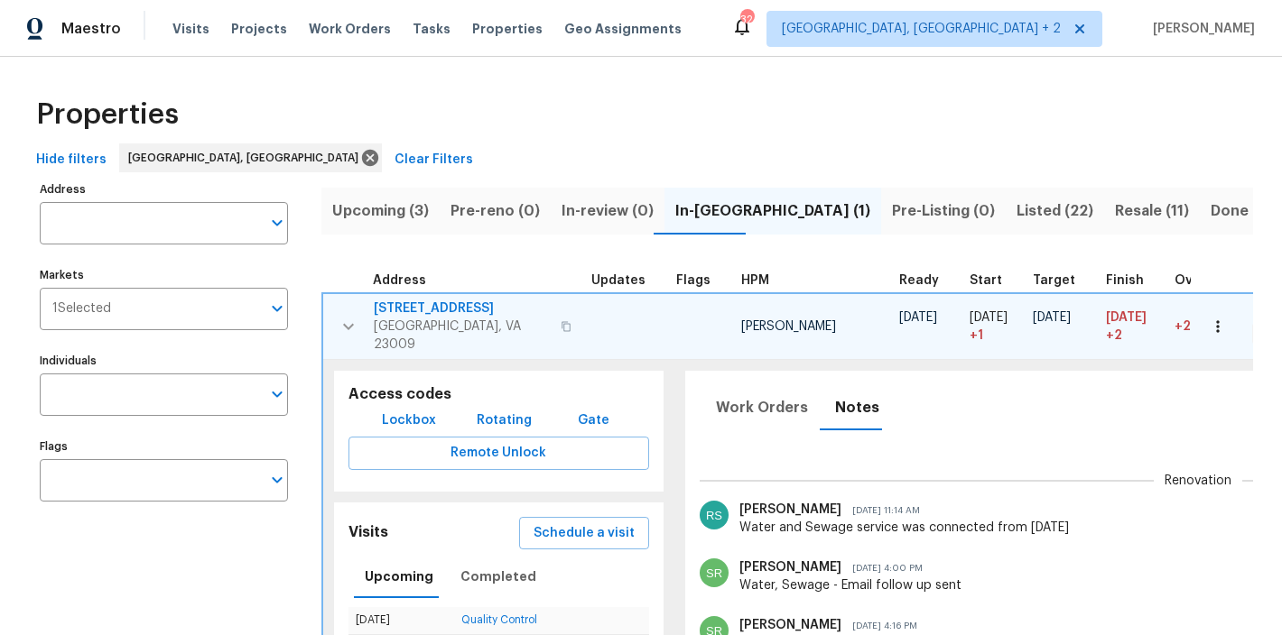
click at [338, 316] on icon "button" at bounding box center [349, 327] width 22 height 22
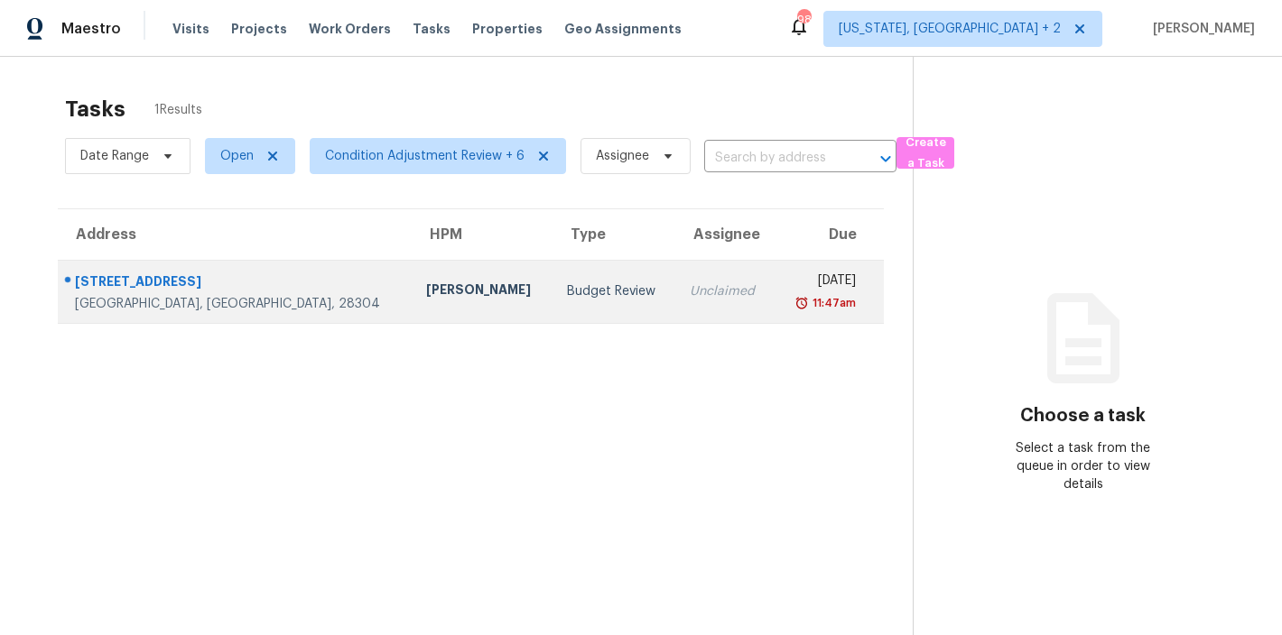
click at [565, 290] on td "Budget Review" at bounding box center [614, 291] width 124 height 63
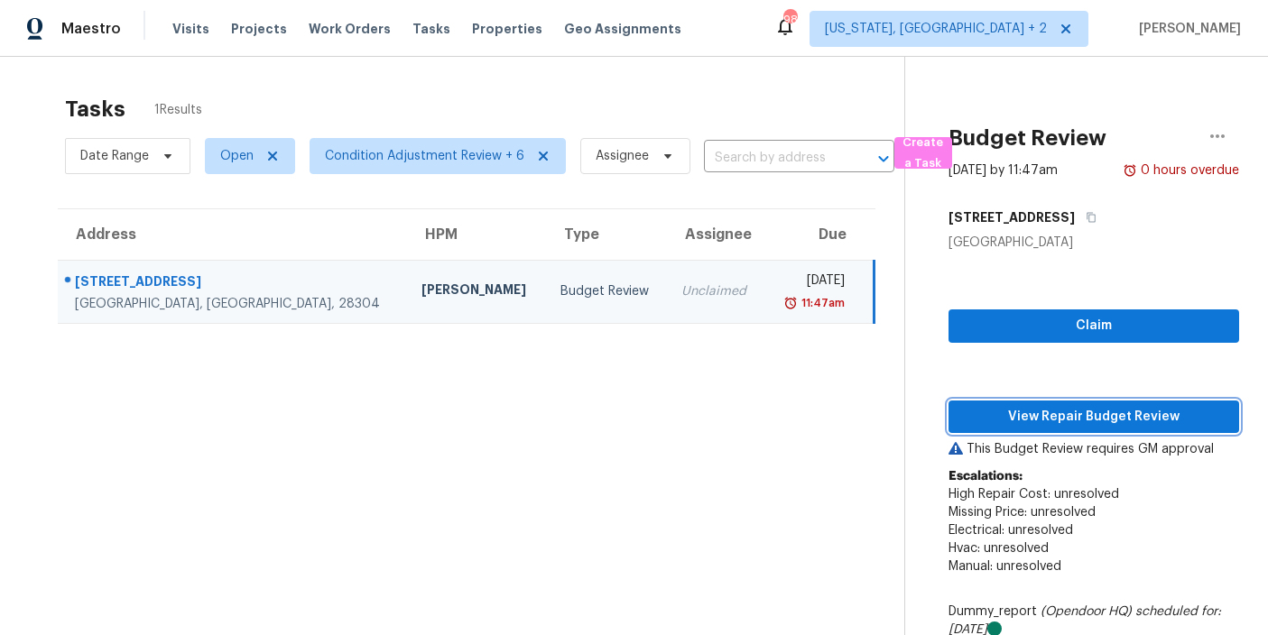
click at [1169, 422] on span "View Repair Budget Review" at bounding box center [1094, 417] width 262 height 23
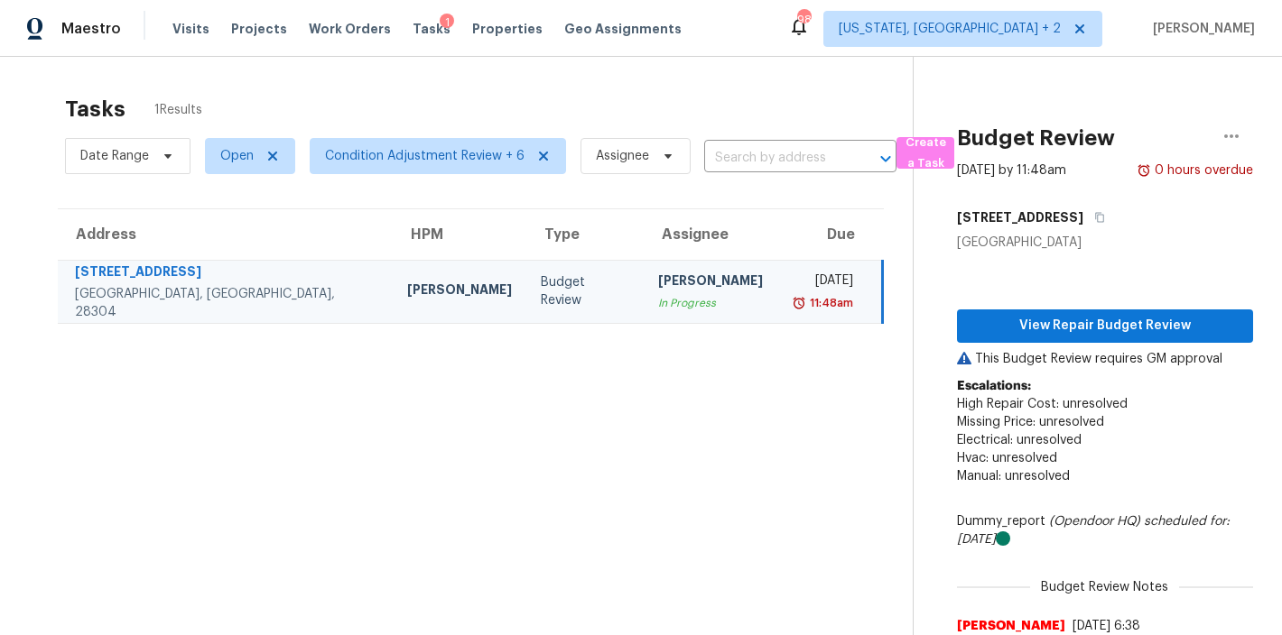
click at [838, 32] on div "Maestro Visits Projects Work Orders Tasks 1 Properties Geo Assignments 98 [US_S…" at bounding box center [641, 28] width 1282 height 57
click at [804, 35] on div "Maestro Visits Projects Work Orders Tasks 1 Properties Geo Assignments 98 [US_S…" at bounding box center [641, 28] width 1282 height 57
click at [688, 62] on div "Tasks 1 Results Date Range Open Condition Adjustment Review + 6 Assignee ​ Crea…" at bounding box center [641, 396] width 1282 height 678
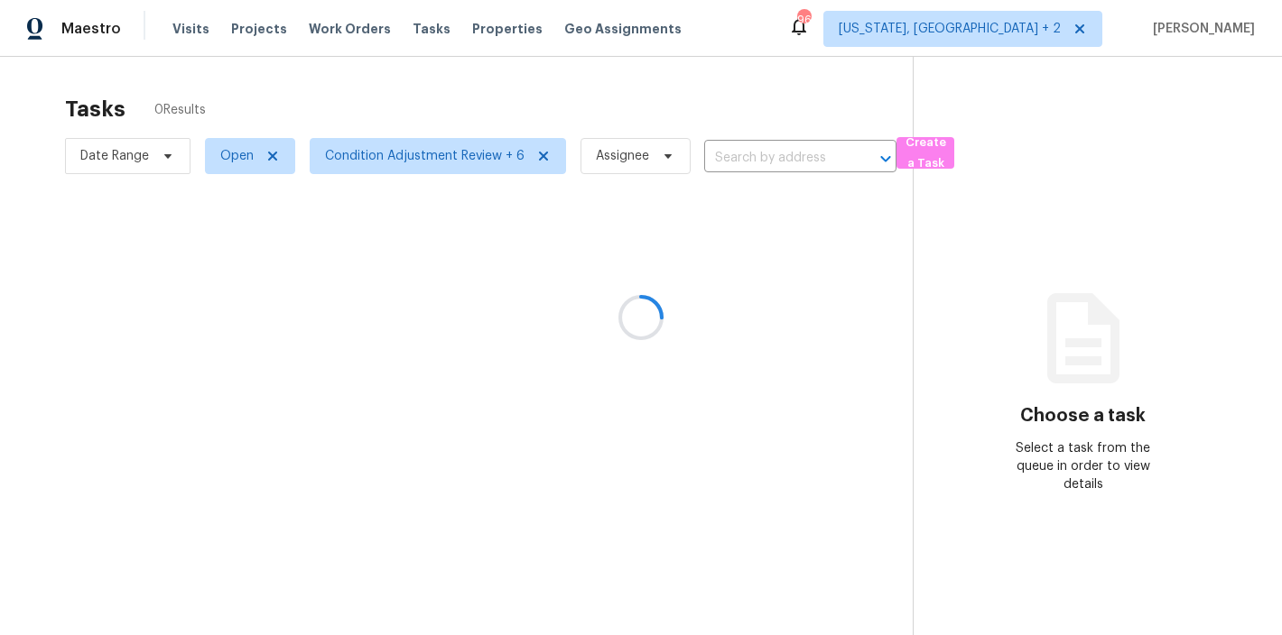
click at [362, 151] on div at bounding box center [641, 317] width 1282 height 635
click at [438, 171] on span "Condition Adjustment Review + 6" at bounding box center [438, 156] width 256 height 36
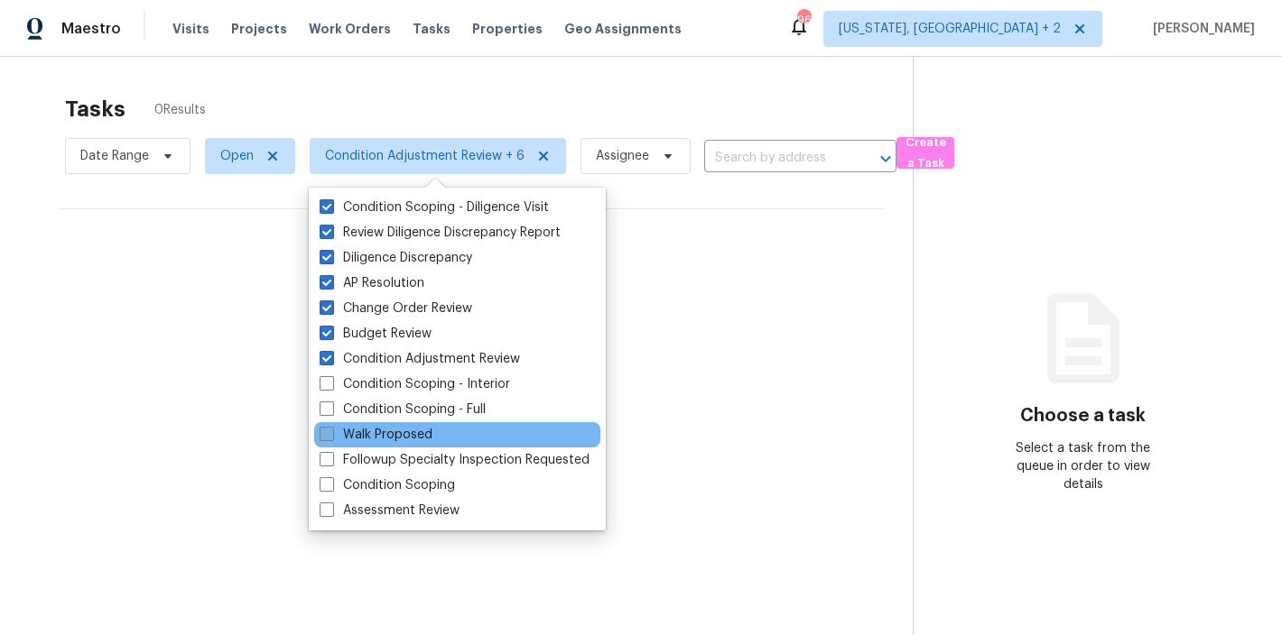
click at [373, 429] on label "Walk Proposed" at bounding box center [375, 435] width 113 height 18
click at [331, 429] on input "Walk Proposed" at bounding box center [325, 432] width 12 height 12
checkbox input "true"
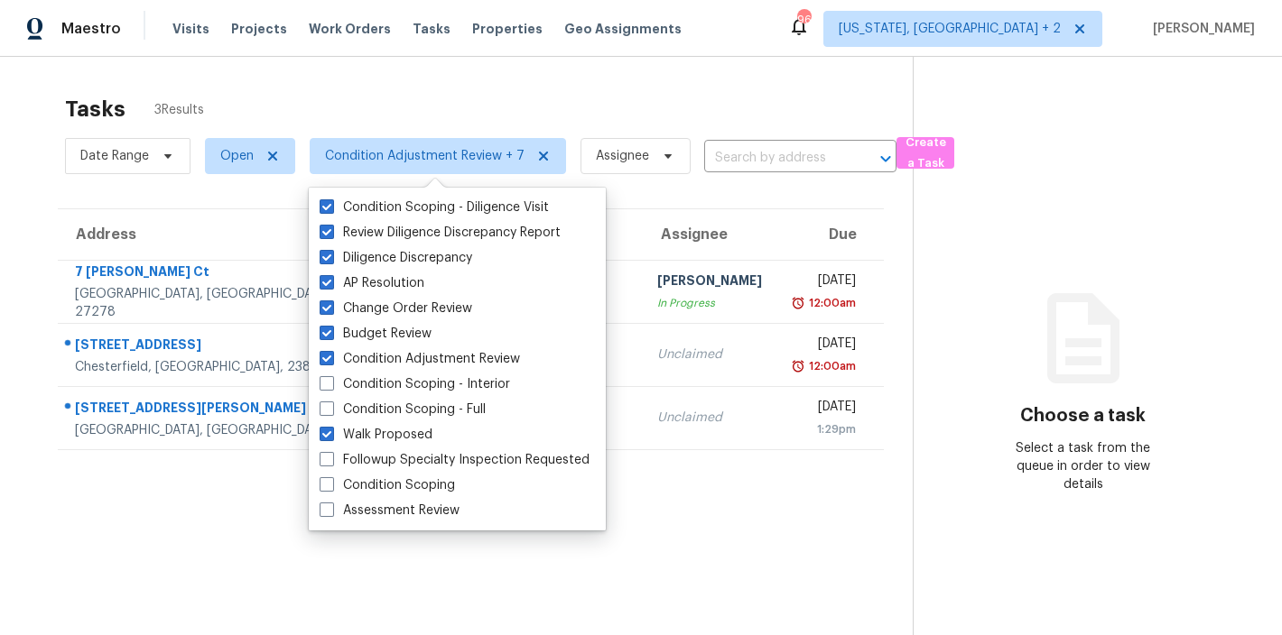
click at [764, 34] on div "Maestro Visits Projects Work Orders Tasks Properties Geo Assignments 96 Washing…" at bounding box center [641, 28] width 1282 height 57
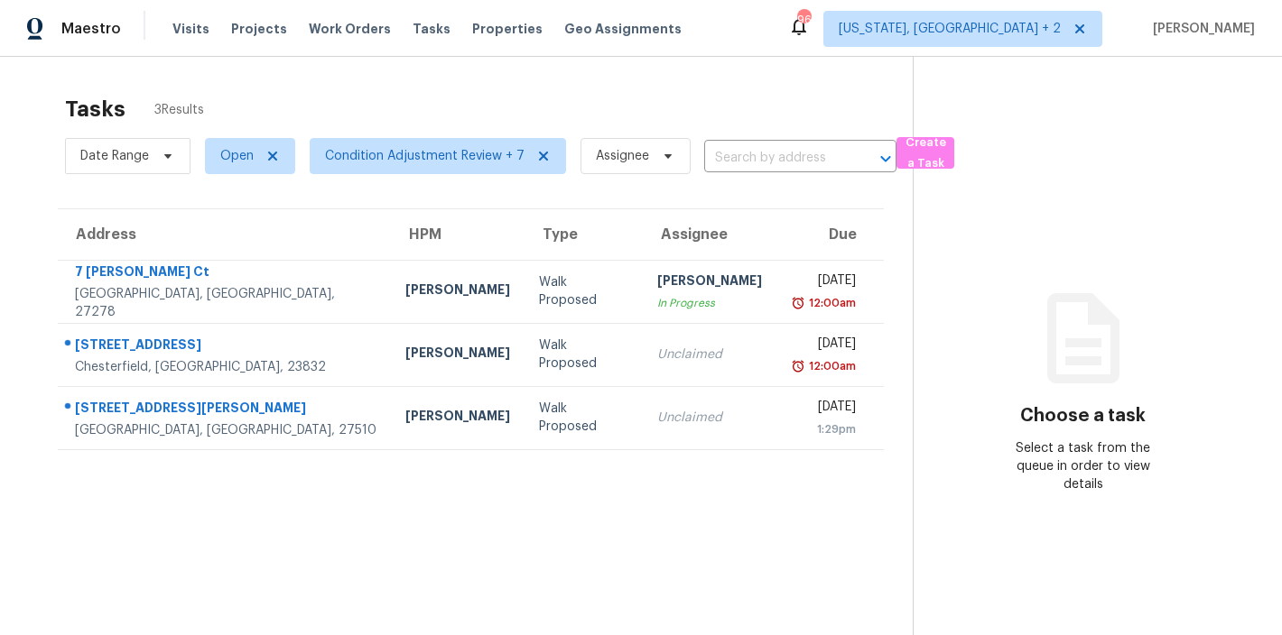
click at [378, 506] on section "Tasks 3 Results Date Range Open Condition Adjustment Review + 7 Assignee ​ Crea…" at bounding box center [471, 389] width 884 height 606
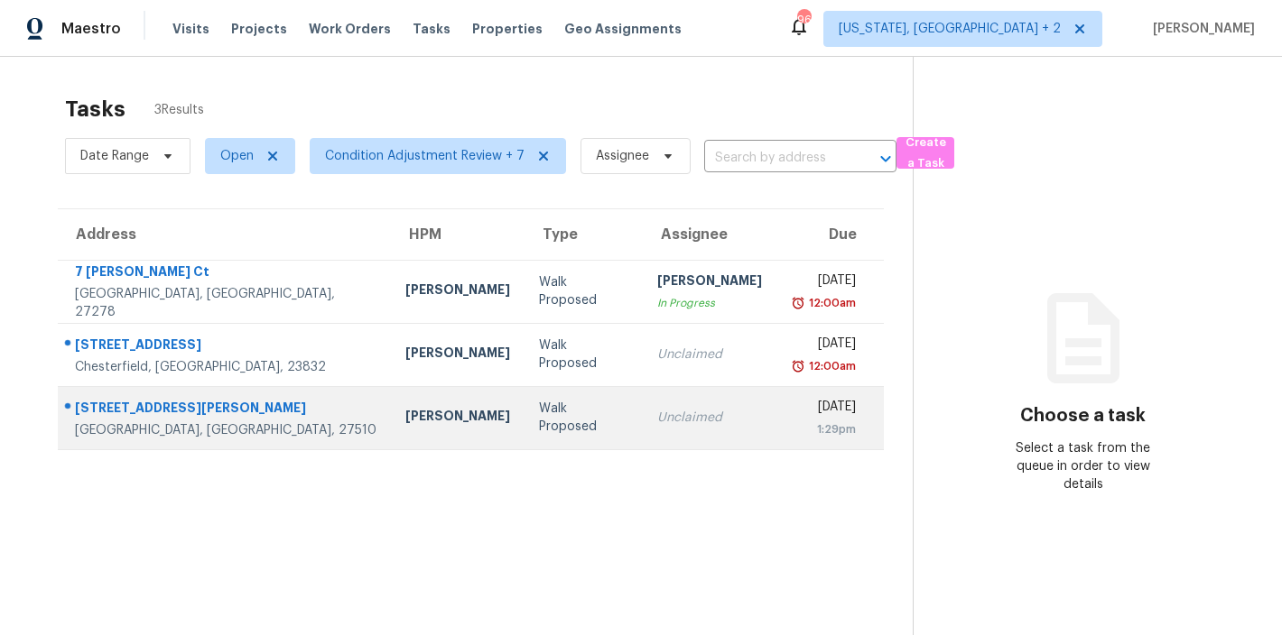
click at [405, 419] on div "Preston Sexton" at bounding box center [457, 418] width 105 height 23
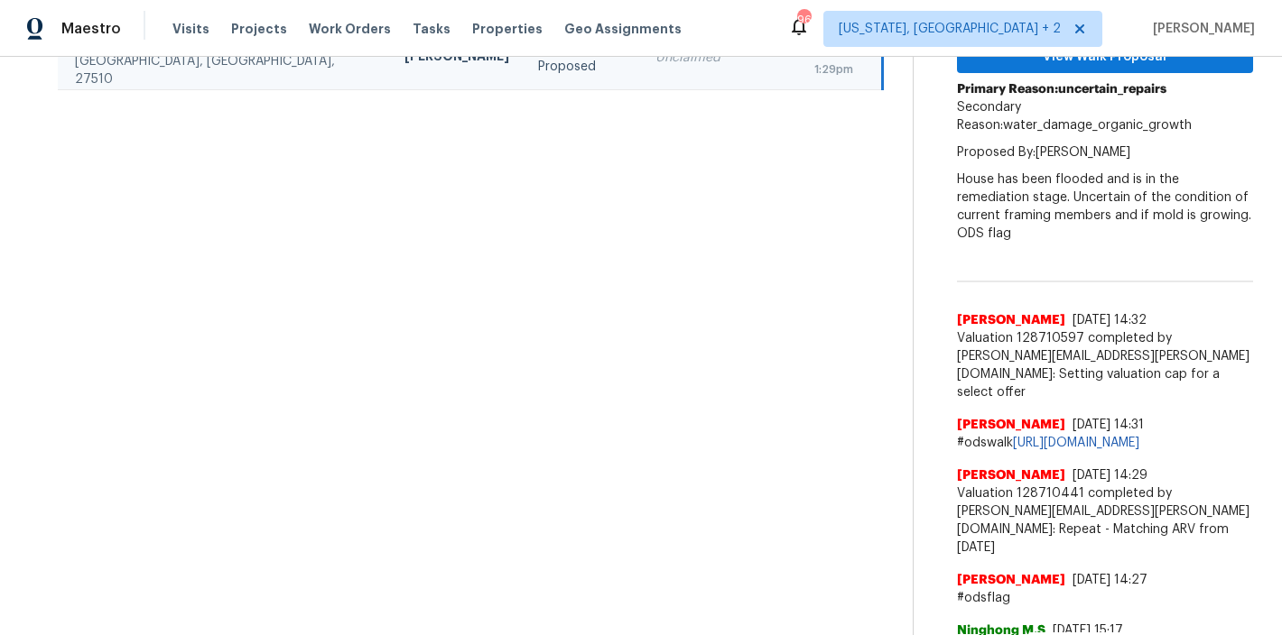
scroll to position [369, 0]
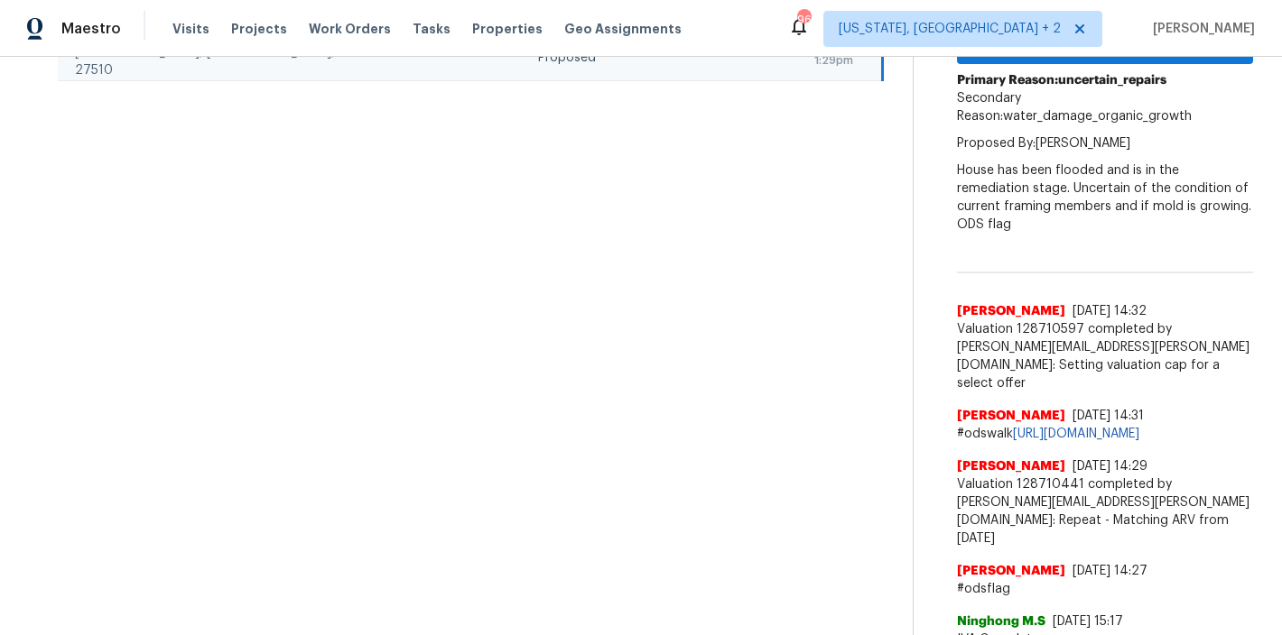
click at [655, 359] on section "Tasks 3 Results Date Range Open Condition Adjustment Review + 7 Assignee ​ Crea…" at bounding box center [471, 187] width 884 height 941
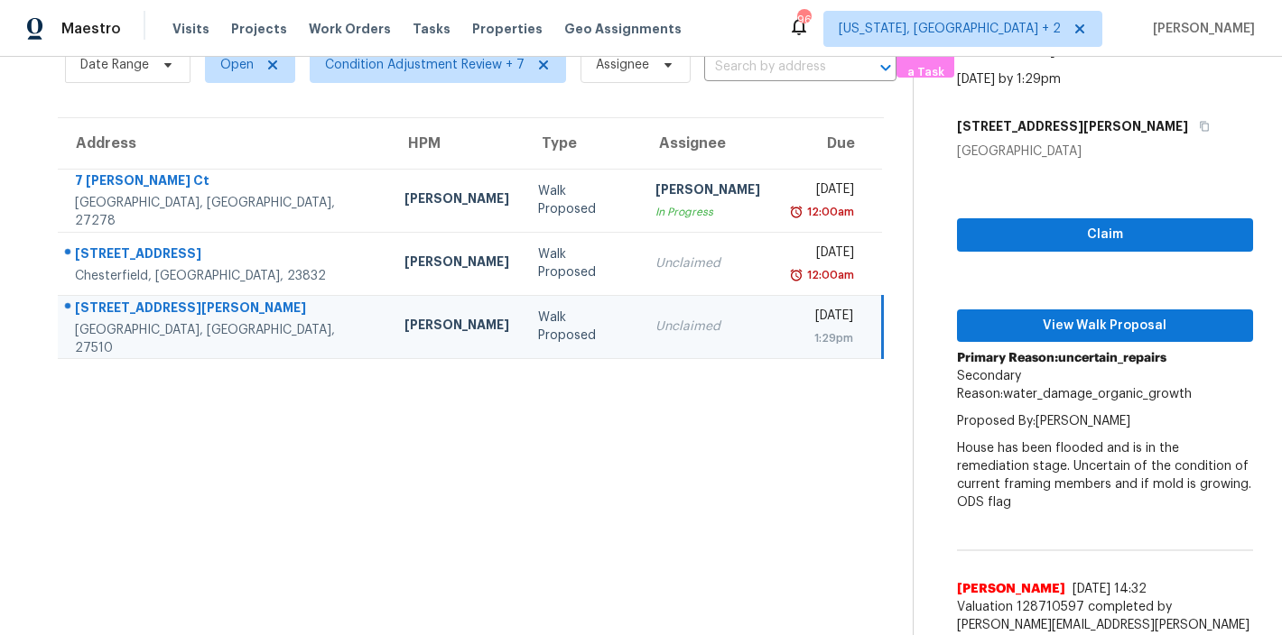
scroll to position [0, 0]
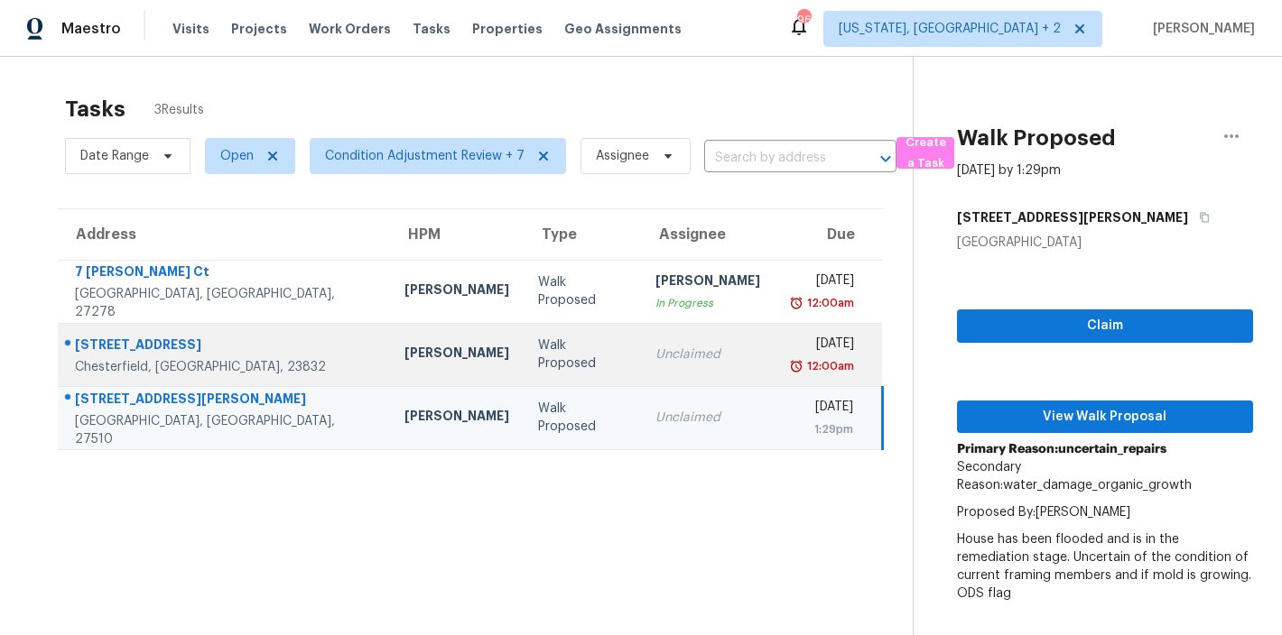
click at [390, 338] on td "Christopher Neilson" at bounding box center [457, 354] width 134 height 63
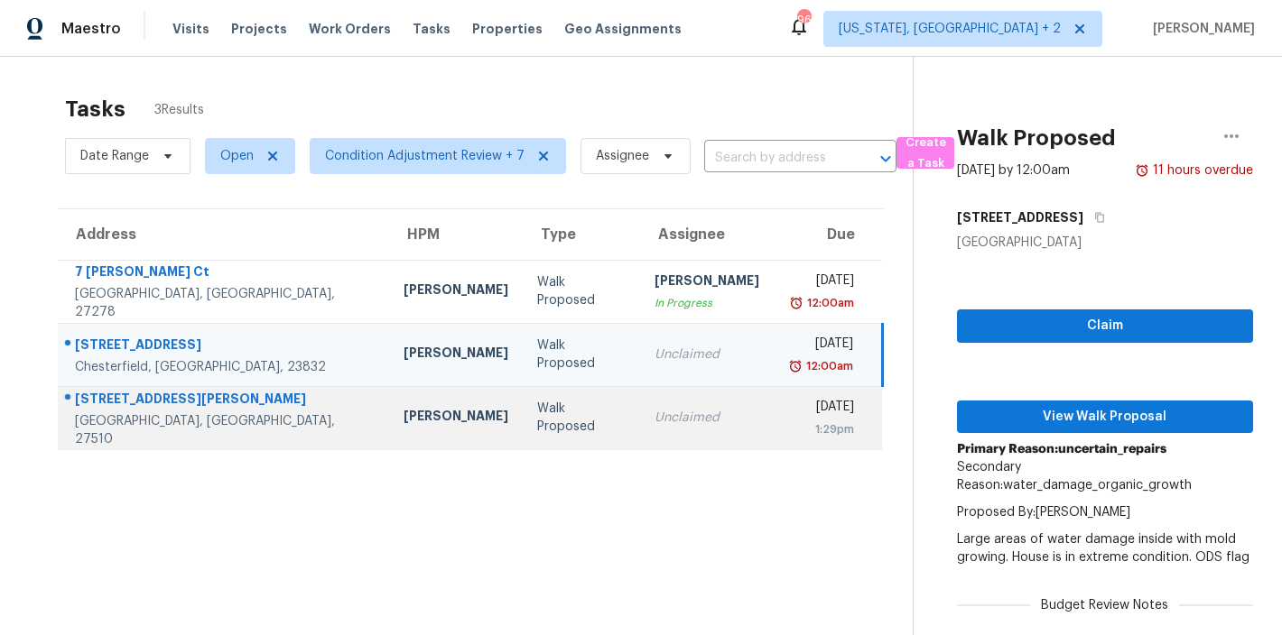
click at [245, 414] on td "306 Berryhill Dr Carrboro, NC, 27510" at bounding box center [223, 417] width 331 height 63
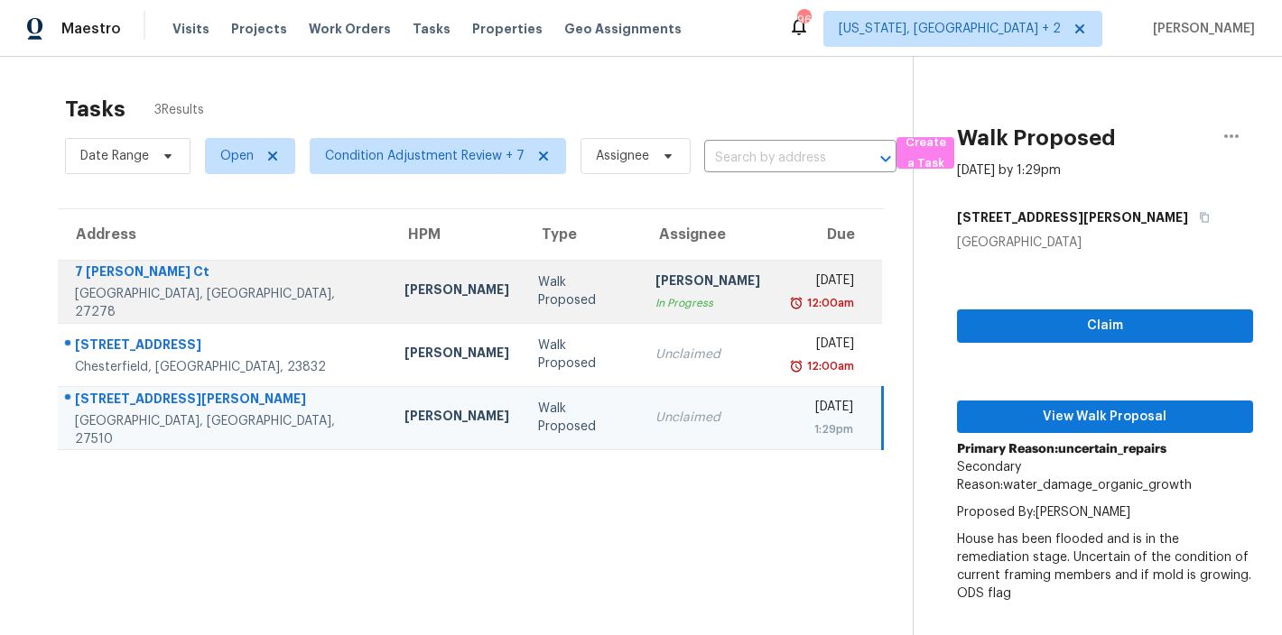
click at [390, 282] on td "Lee Privette" at bounding box center [457, 291] width 134 height 63
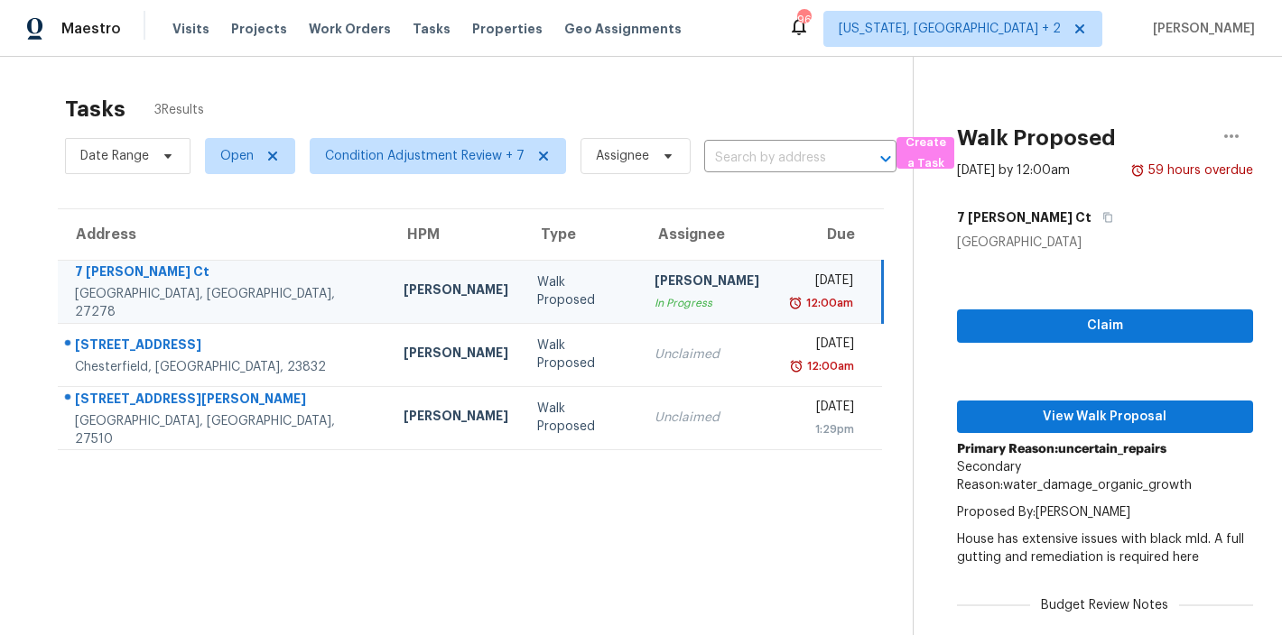
click at [649, 531] on section "Tasks 3 Results Date Range Open Condition Adjustment Review + 7 Assignee ​ Crea…" at bounding box center [471, 556] width 884 height 941
click at [421, 160] on span "Condition Adjustment Review + 7" at bounding box center [424, 156] width 199 height 18
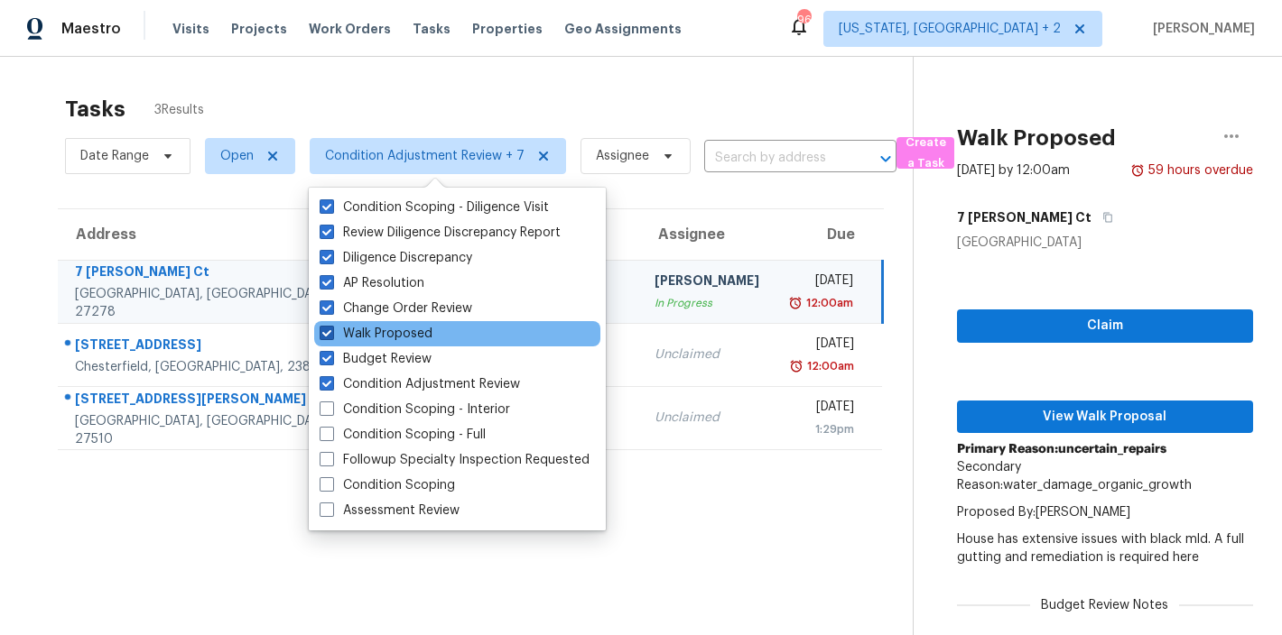
click at [390, 329] on label "Walk Proposed" at bounding box center [375, 334] width 113 height 18
click at [331, 329] on input "Walk Proposed" at bounding box center [325, 331] width 12 height 12
checkbox input "false"
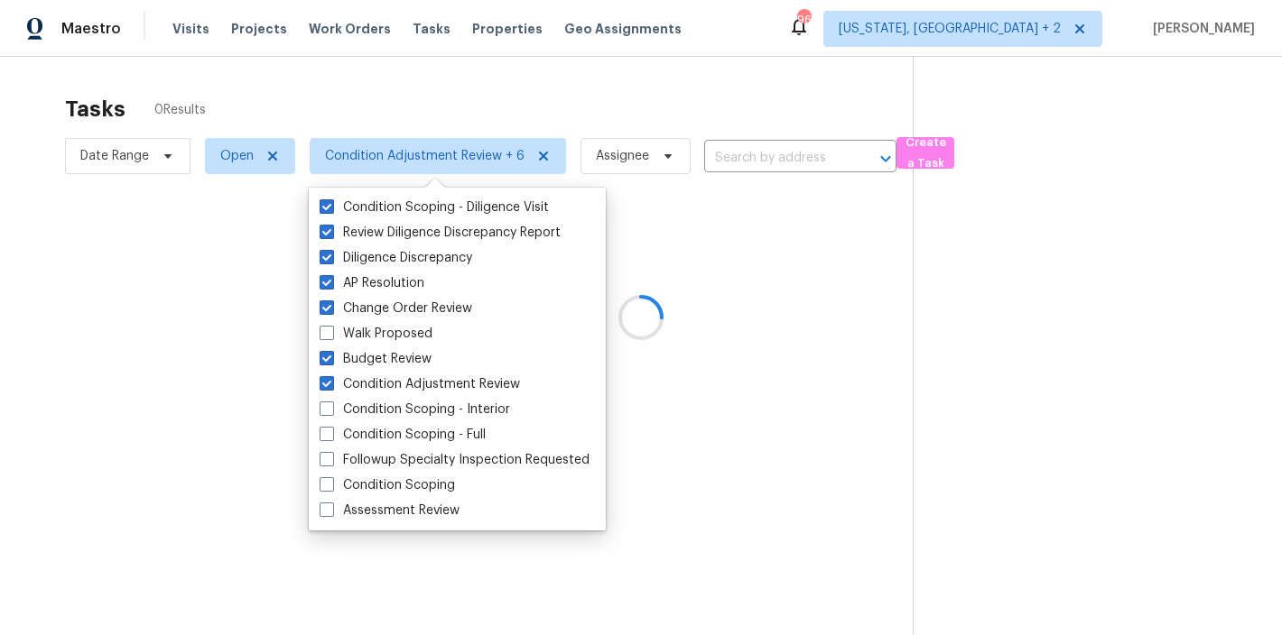
click at [749, 79] on div at bounding box center [641, 317] width 1282 height 635
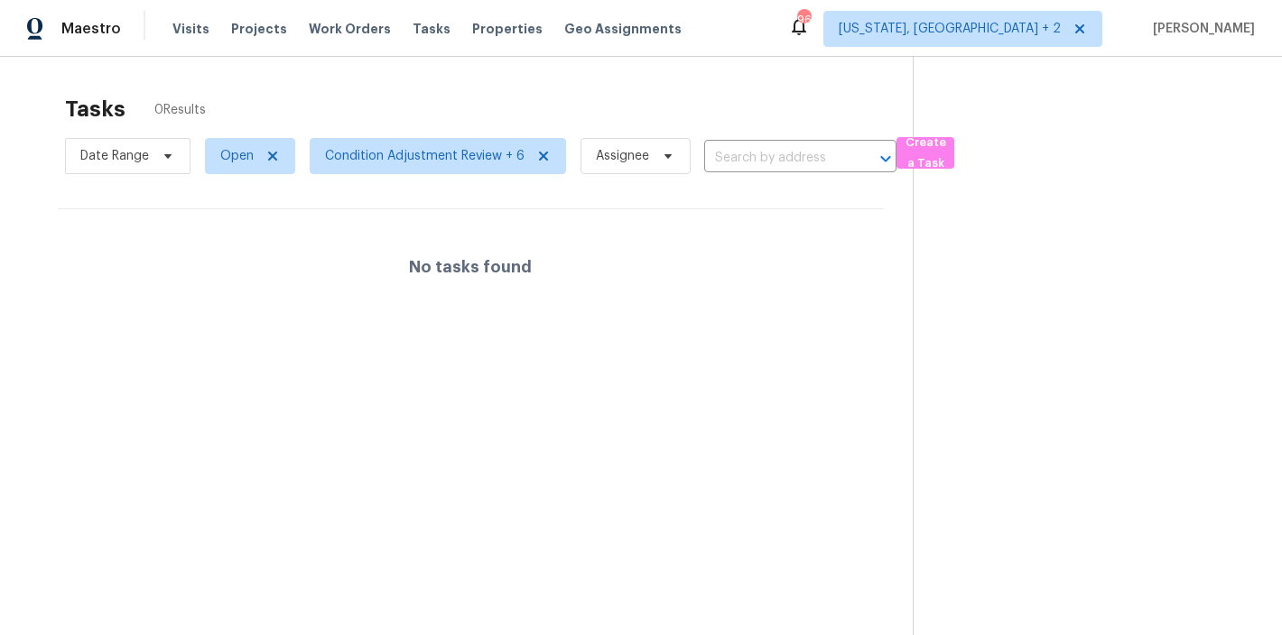
click at [789, 34] on div "Maestro Visits Projects Work Orders Tasks Properties Geo Assignments 96 Washing…" at bounding box center [641, 28] width 1282 height 57
click at [749, 46] on div "Maestro Visits Projects Work Orders Tasks Properties Geo Assignments 96 Washing…" at bounding box center [641, 28] width 1282 height 57
click at [359, 88] on div "Tasks 0 Results" at bounding box center [488, 109] width 847 height 47
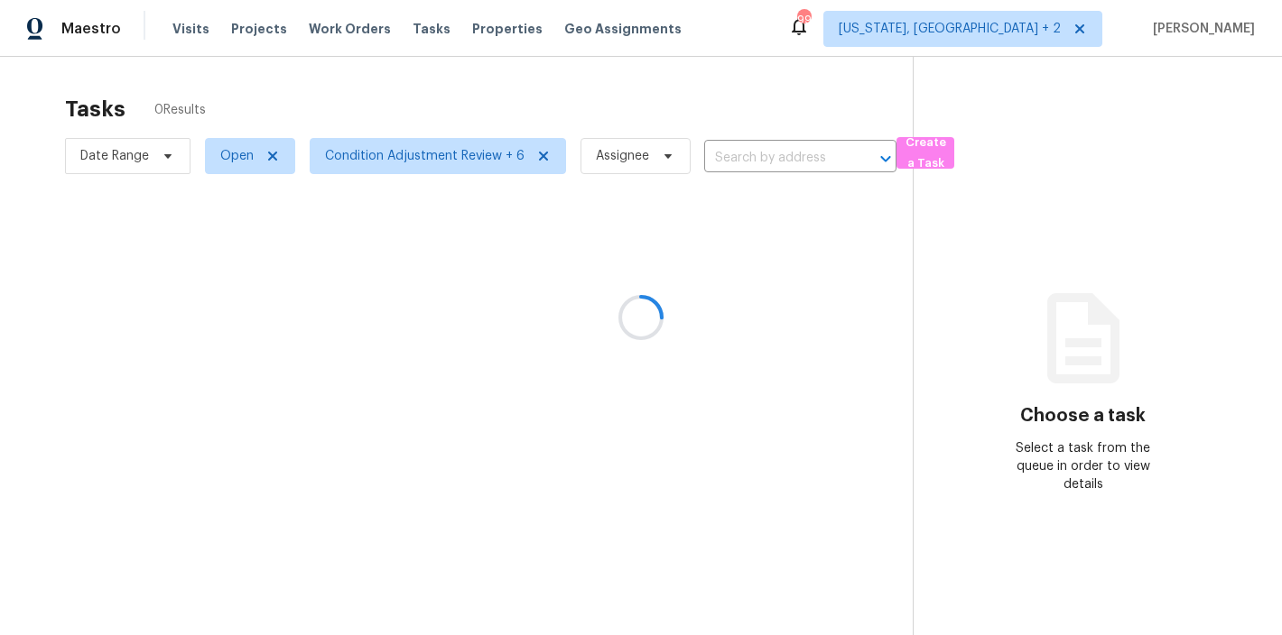
click at [788, 25] on div at bounding box center [641, 317] width 1282 height 635
click at [727, 26] on div "Maestro Visits Projects Work Orders Tasks Properties Geo Assignments 99 Washing…" at bounding box center [641, 28] width 1282 height 57
click at [727, 33] on div "Maestro Visits Projects Work Orders Tasks Properties Geo Assignments 99 Washing…" at bounding box center [641, 28] width 1282 height 57
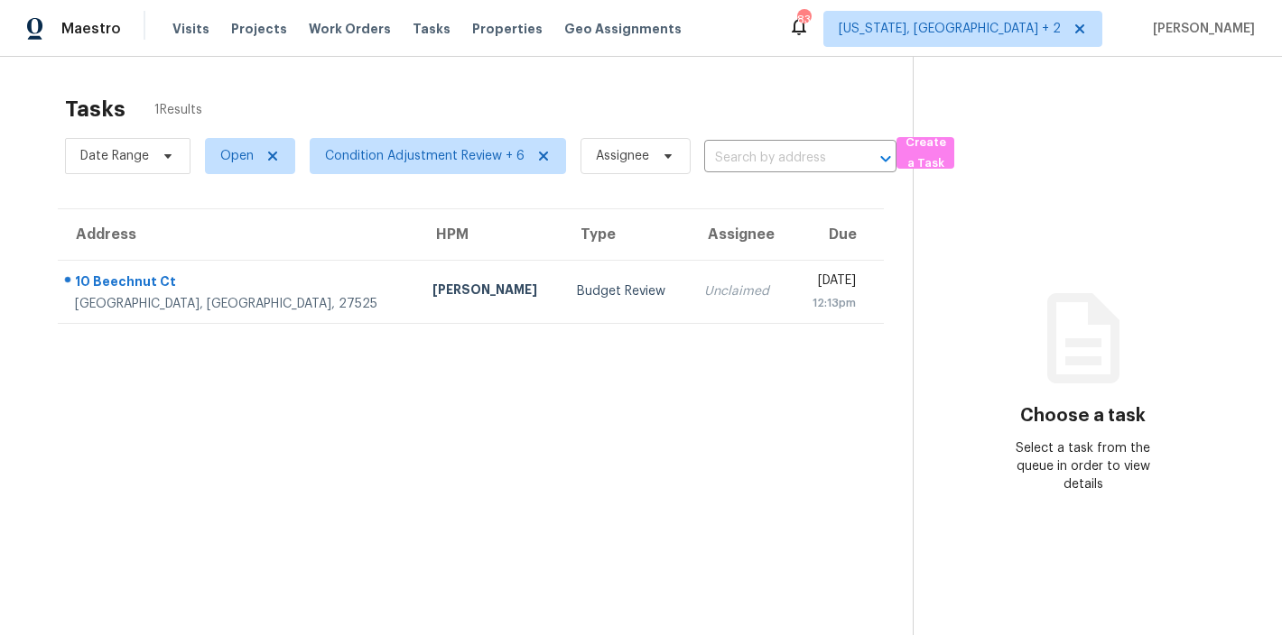
click at [38, 185] on section "Tasks 1 Results Date Range Open Condition Adjustment Review + 6 Assignee ​ Crea…" at bounding box center [471, 389] width 884 height 606
click at [786, 37] on div "Maestro Visits Projects Work Orders Tasks Properties Geo Assignments 87 [US_STA…" at bounding box center [641, 28] width 1282 height 57
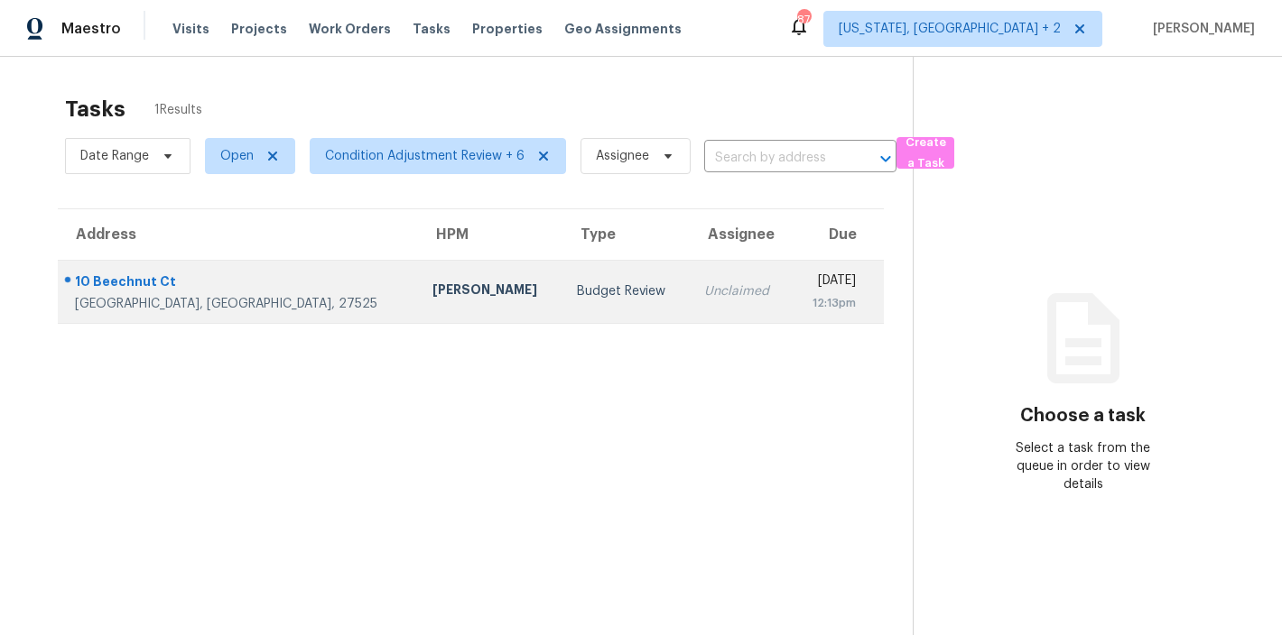
click at [562, 301] on td "Budget Review" at bounding box center [625, 291] width 126 height 63
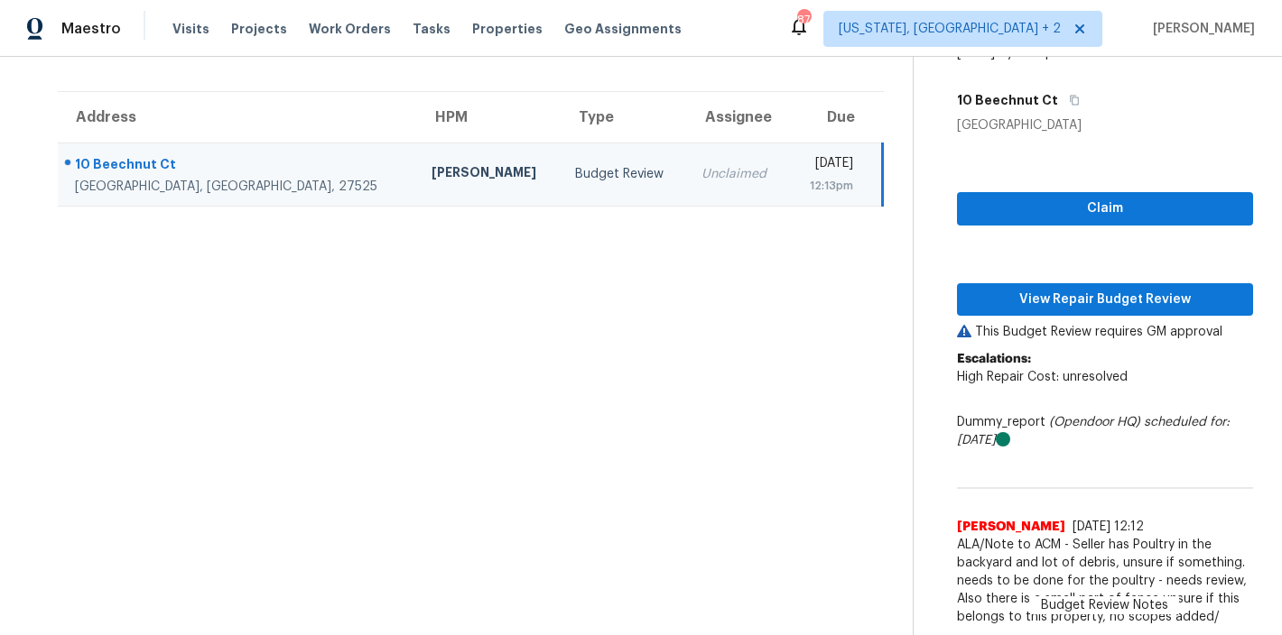
scroll to position [131, 0]
click at [662, 495] on section "Tasks 1 Results Date Range Open Condition Adjustment Review + 6 Assignee ​ Crea…" at bounding box center [471, 301] width 884 height 667
